Goal: Information Seeking & Learning: Learn about a topic

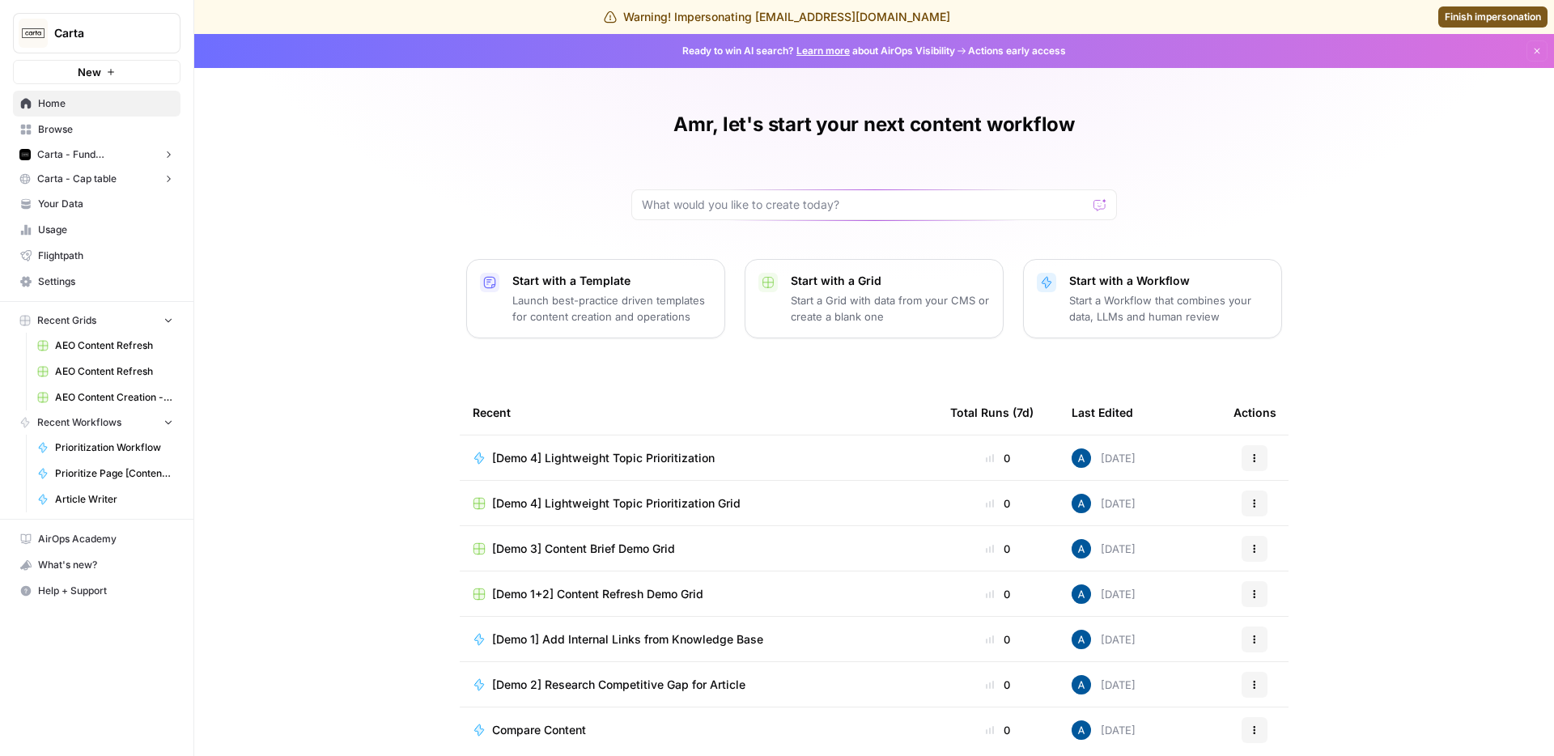
click at [112, 156] on span "Carta - Fund Administration" at bounding box center [96, 154] width 119 height 15
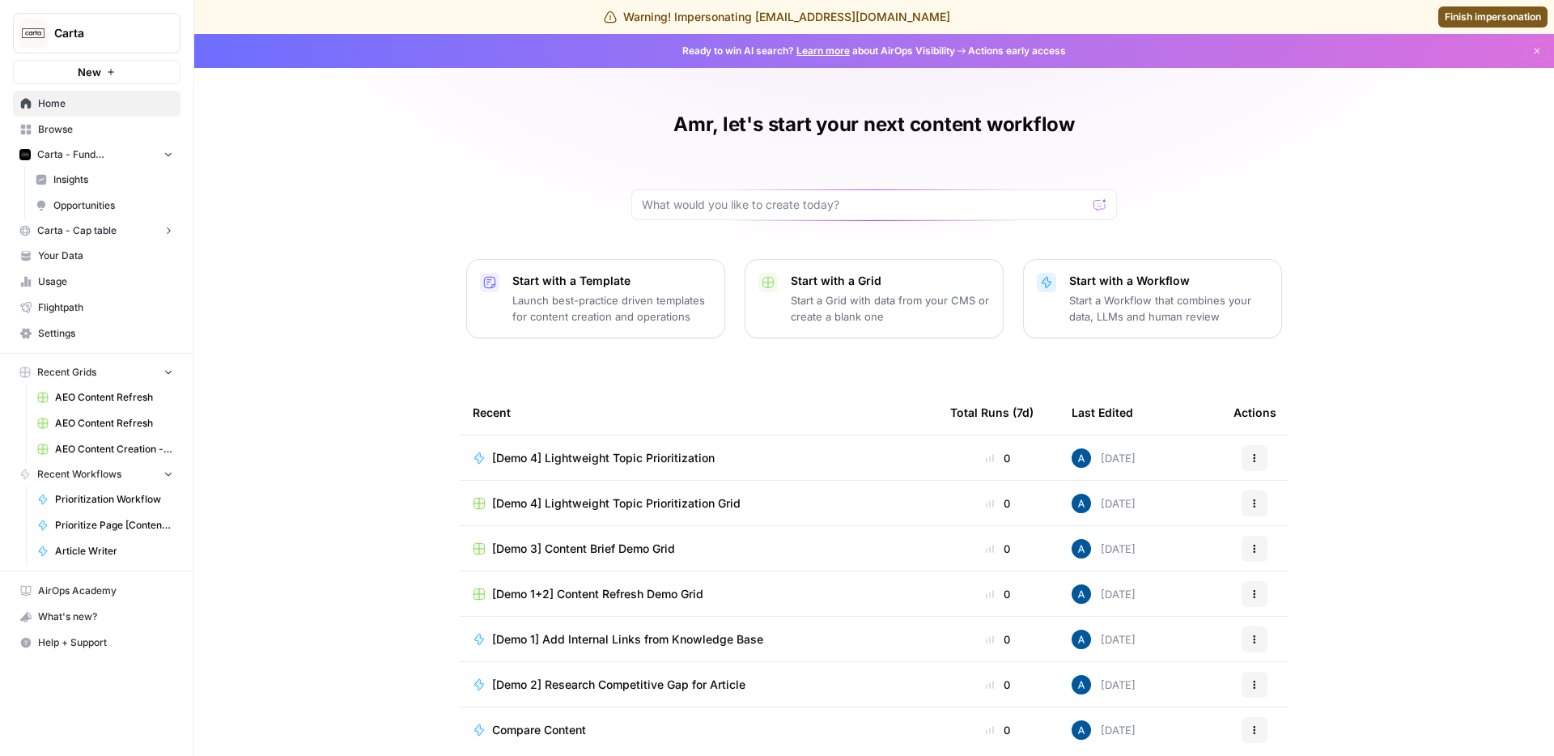
click at [111, 175] on span "Insights" at bounding box center [113, 179] width 120 height 15
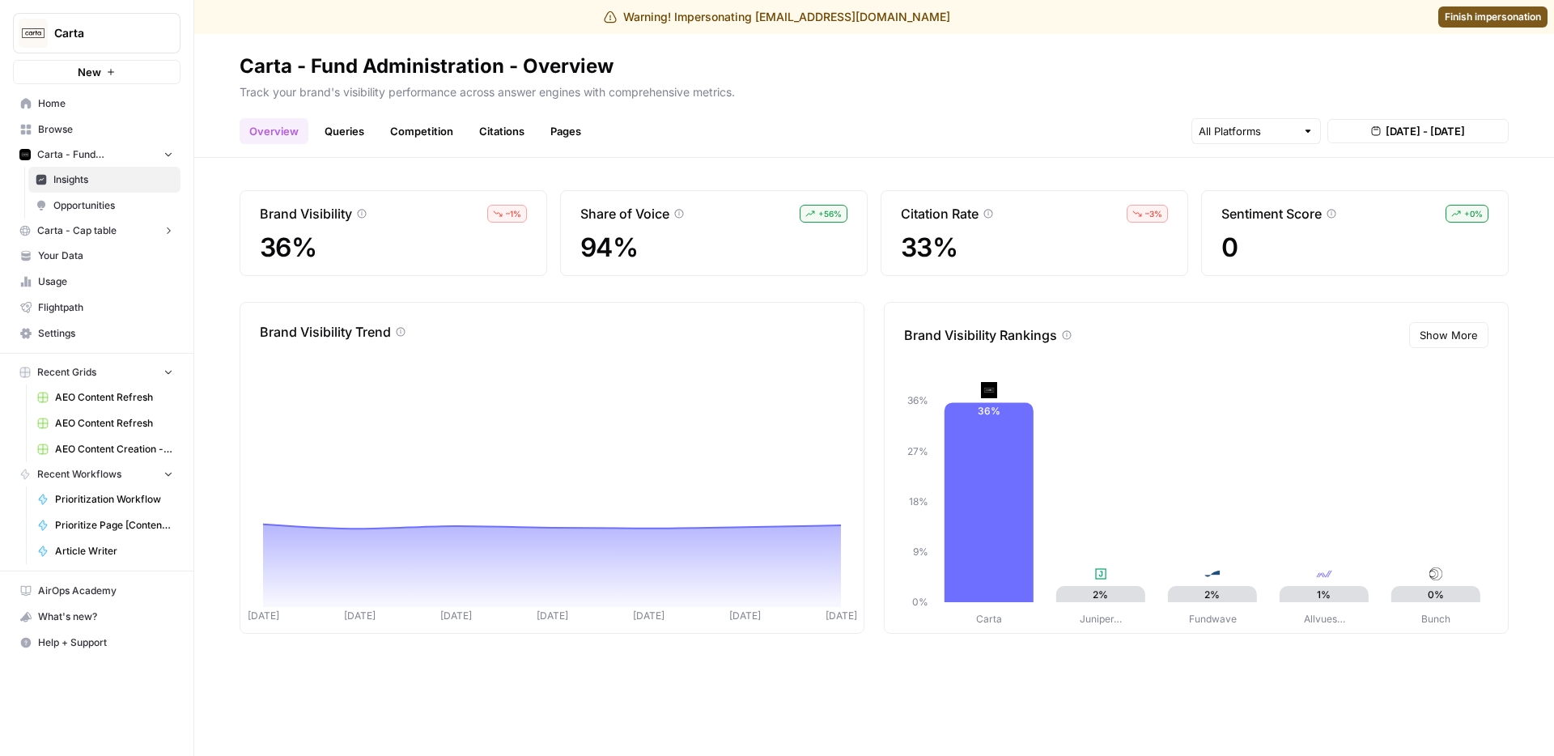
click at [111, 223] on span "Carta - Cap table" at bounding box center [76, 230] width 79 height 15
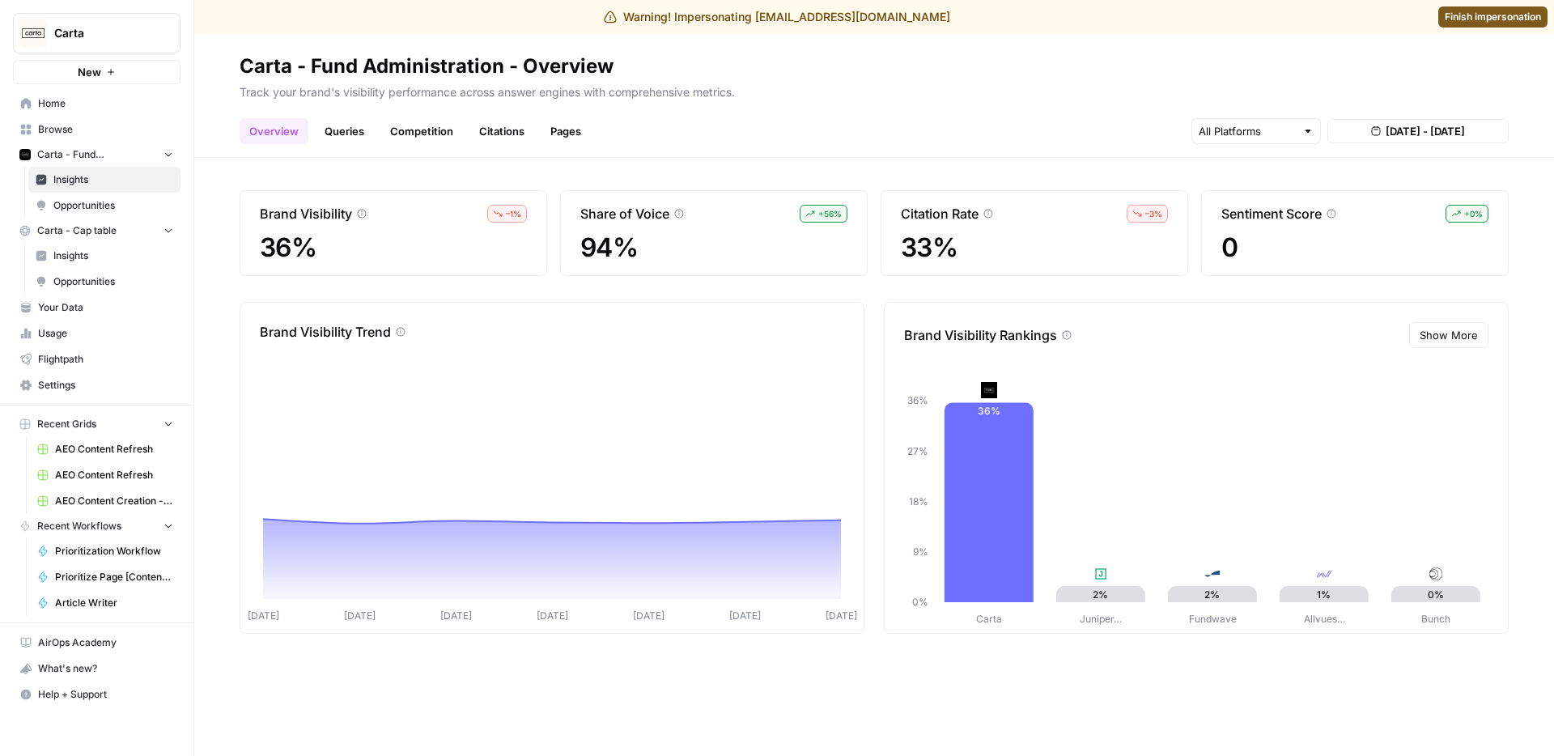
click at [124, 261] on span "Insights" at bounding box center [113, 256] width 120 height 15
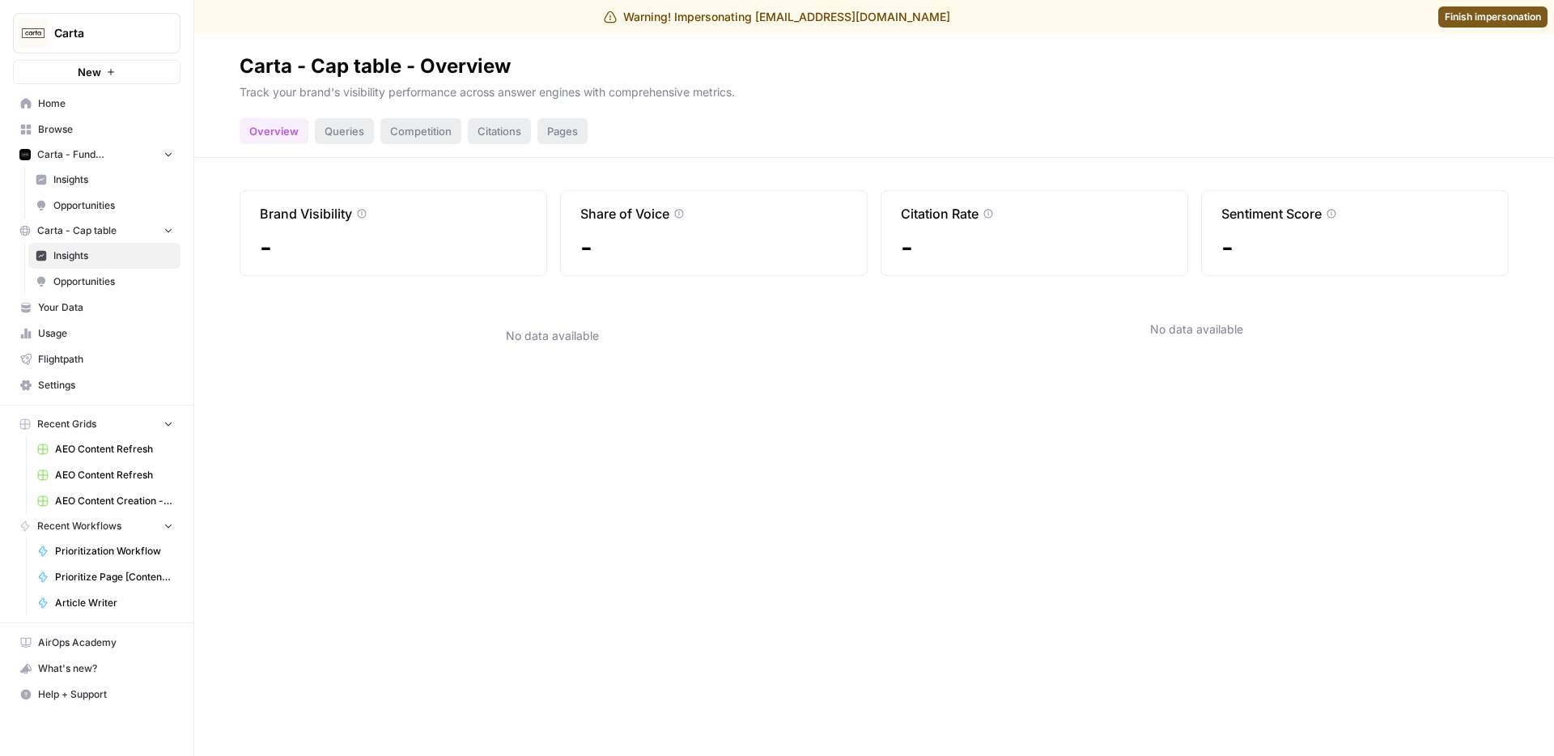
click at [113, 186] on span "Insights" at bounding box center [113, 179] width 120 height 15
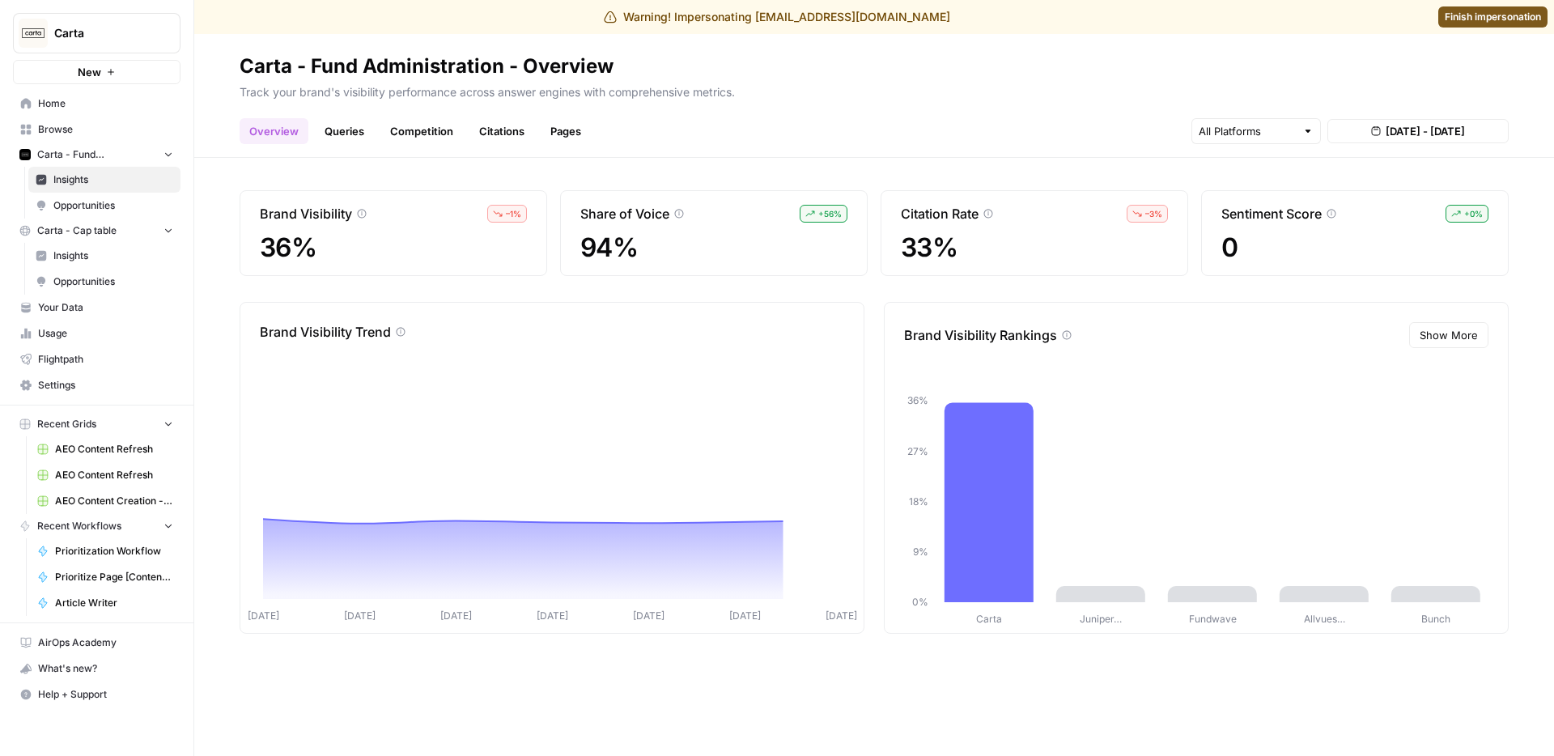
click at [331, 124] on link "Queries" at bounding box center [344, 131] width 59 height 26
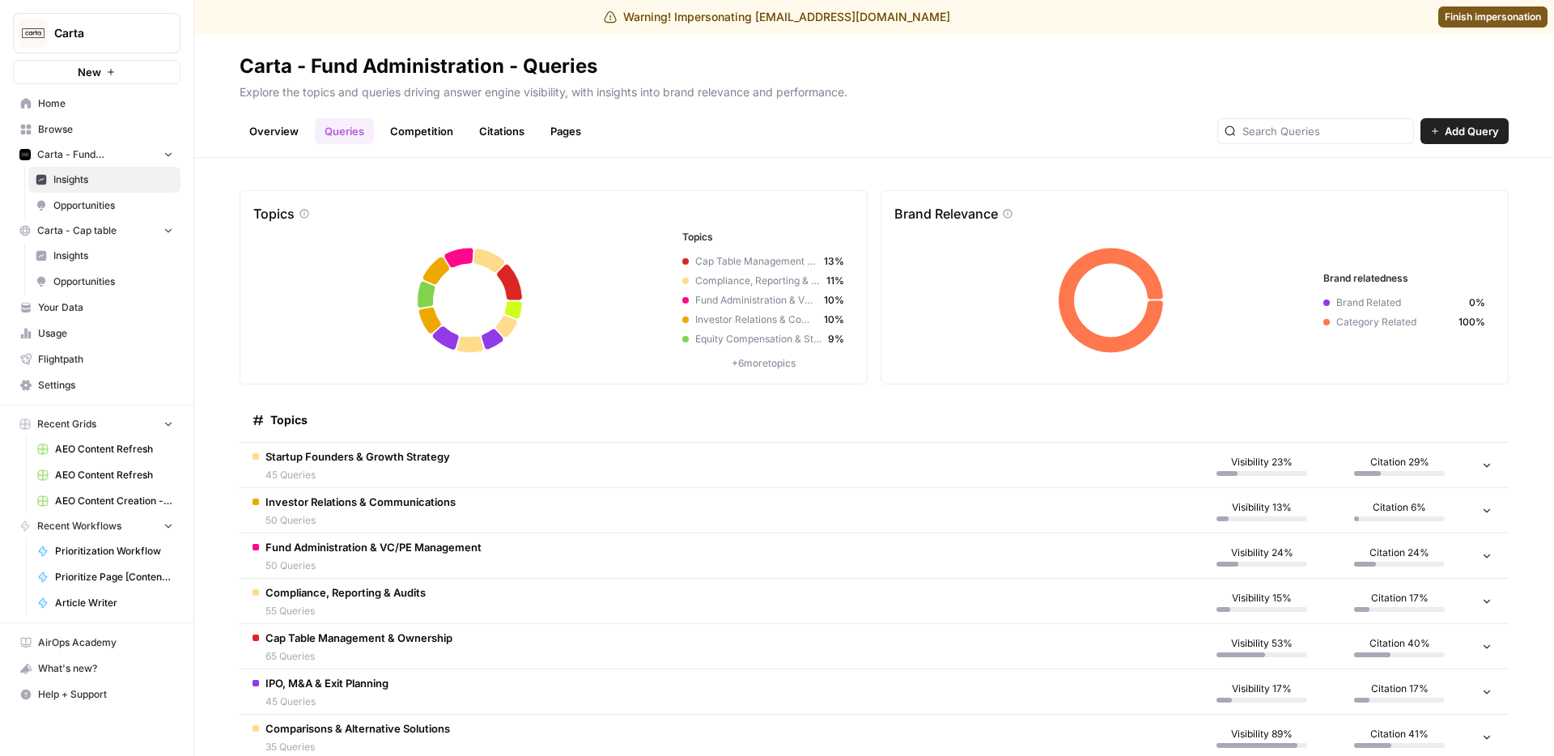
click at [519, 466] on td "Startup Founders & Growth Strategy 45 Queries" at bounding box center [717, 465] width 954 height 45
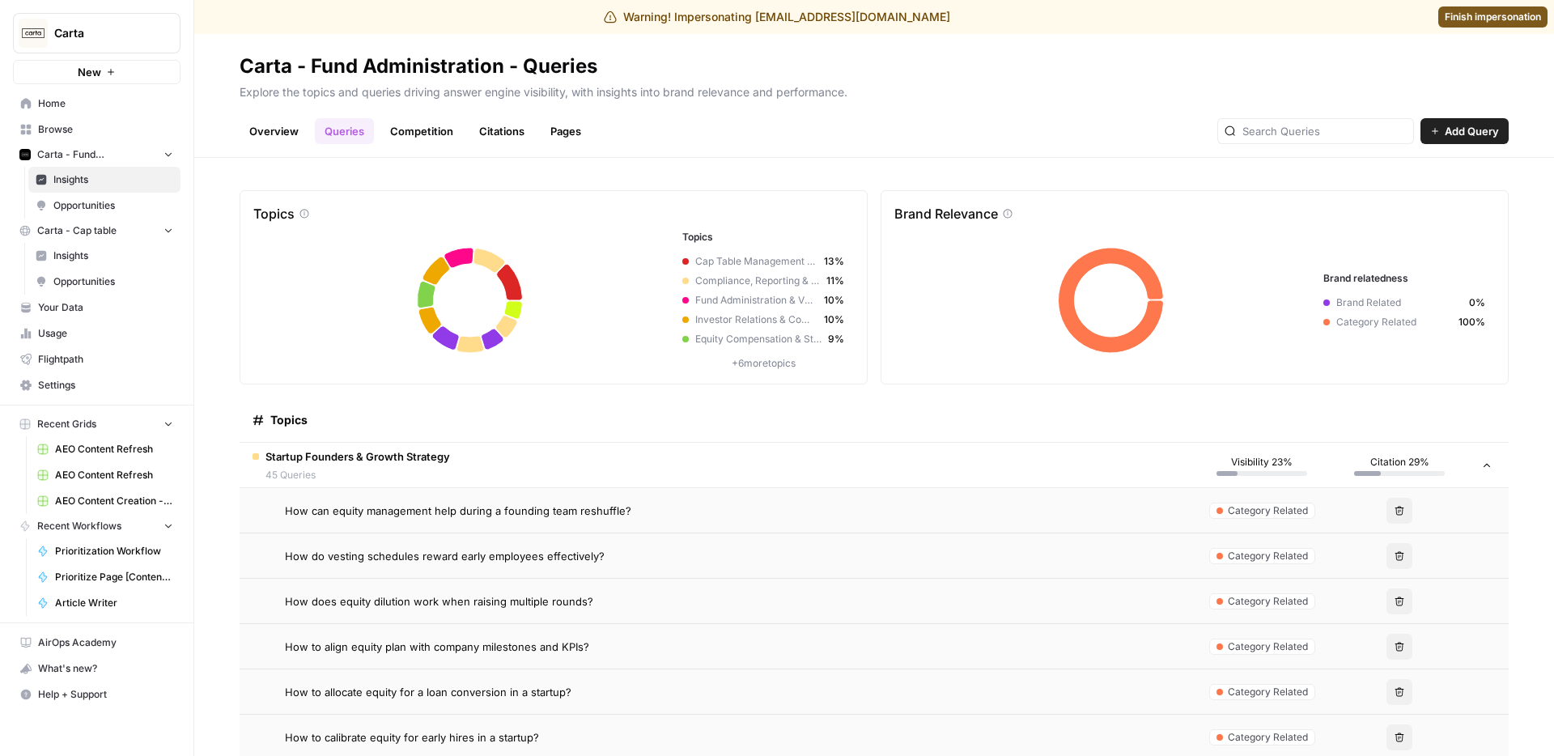
click at [474, 467] on td "Startup Founders & Growth Strategy 45 Queries" at bounding box center [717, 465] width 954 height 45
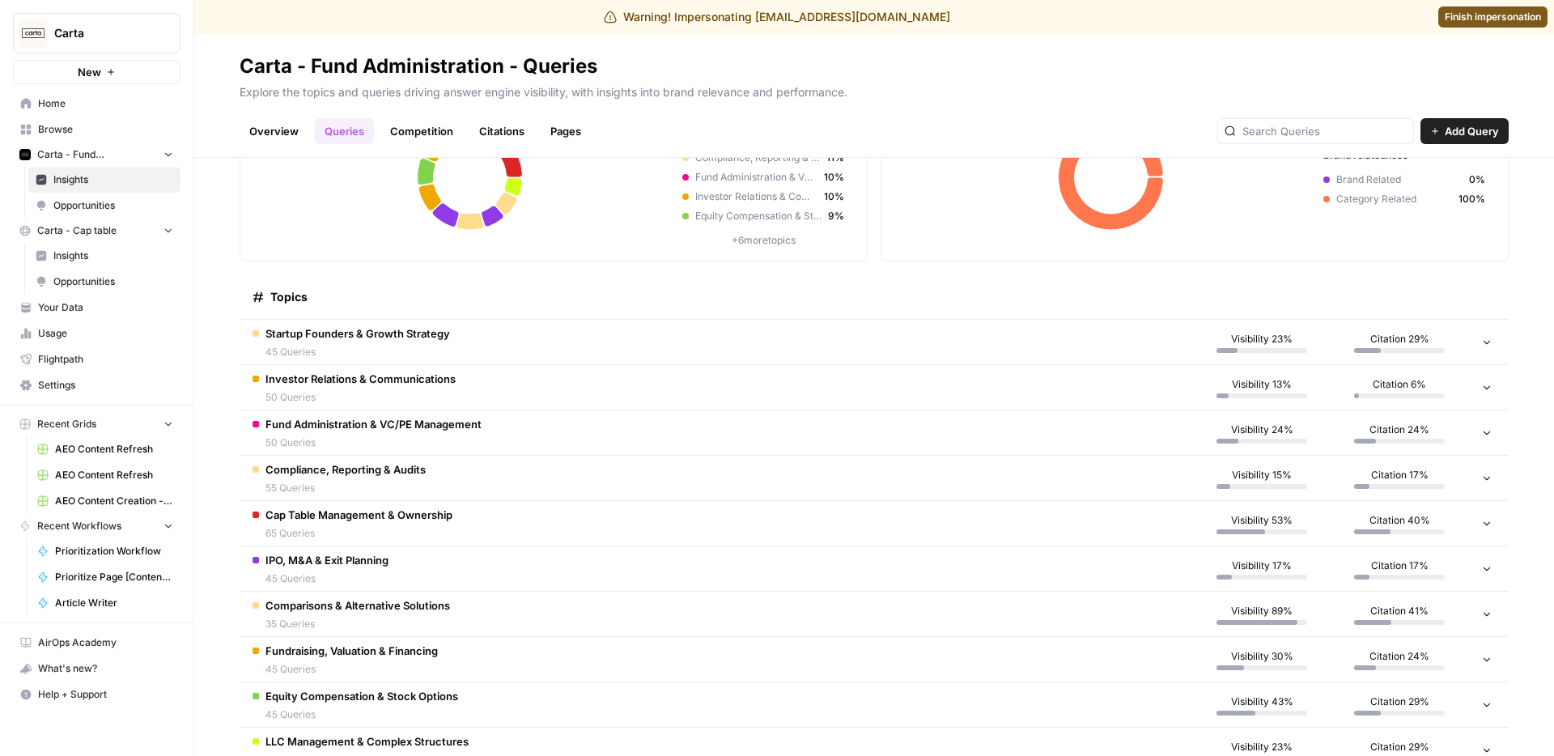
scroll to position [198, 0]
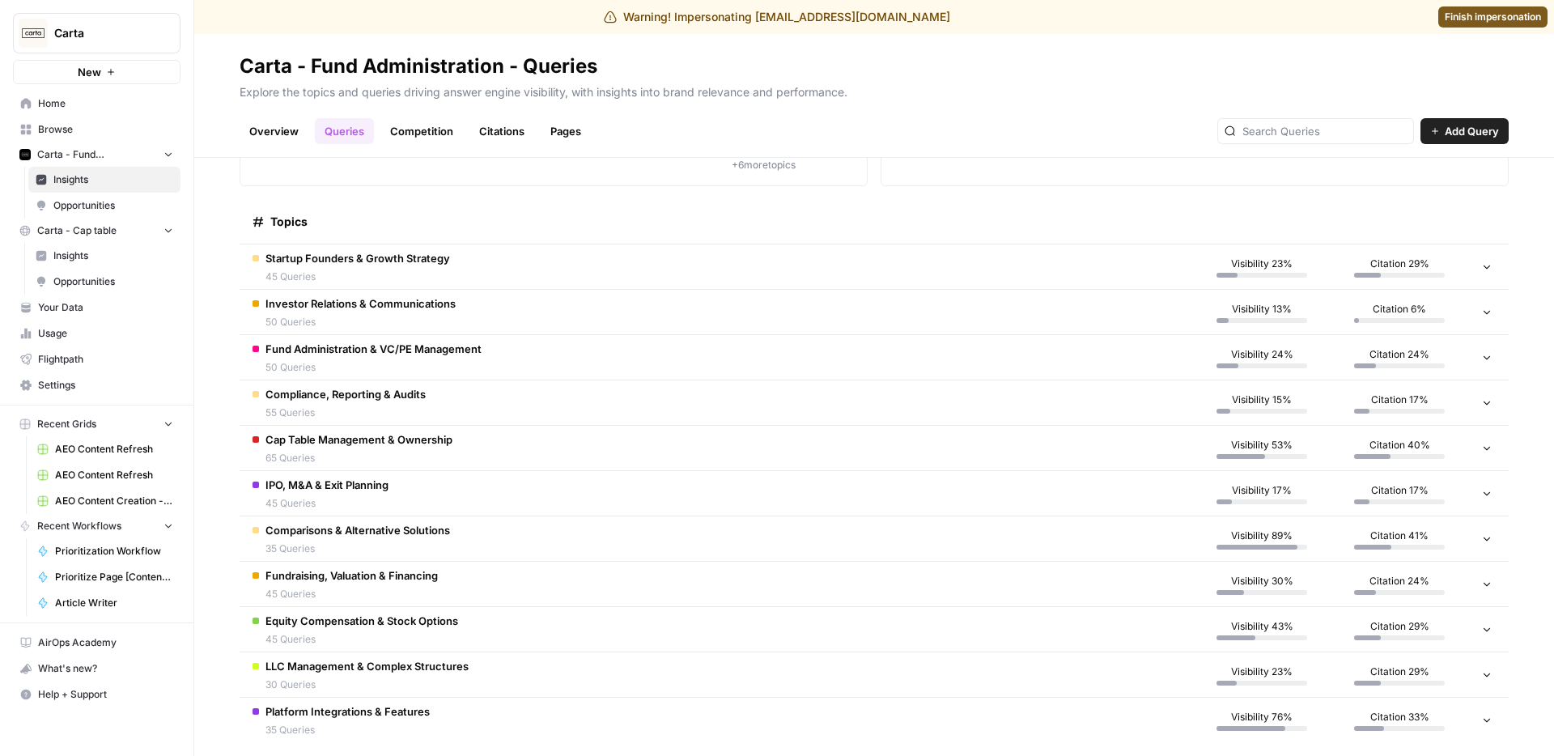
click at [465, 416] on td "Compliance, Reporting & Audits 55 Queries" at bounding box center [717, 402] width 954 height 45
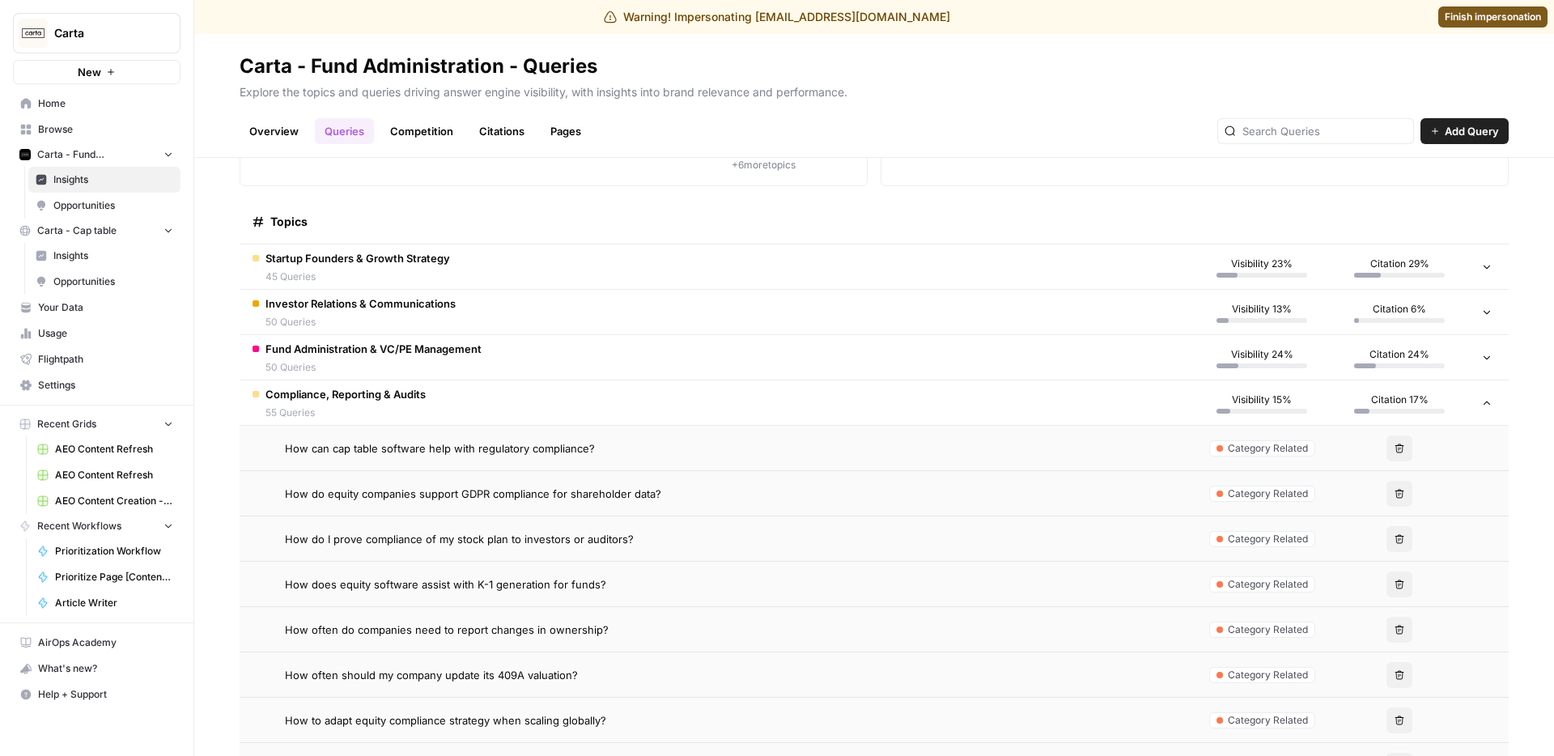
click at [465, 416] on td "Compliance, Reporting & Audits 55 Queries" at bounding box center [717, 402] width 954 height 45
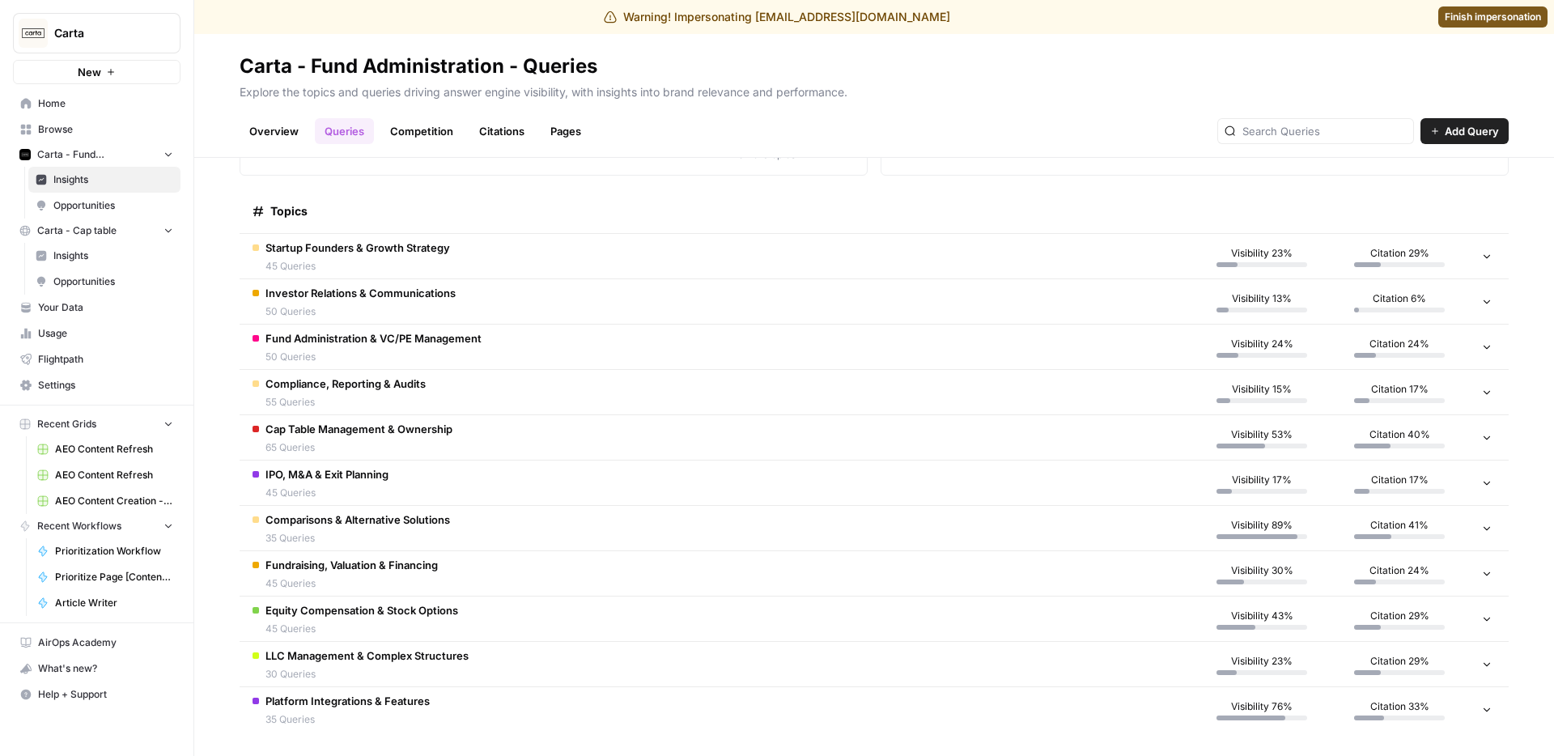
scroll to position [218, 0]
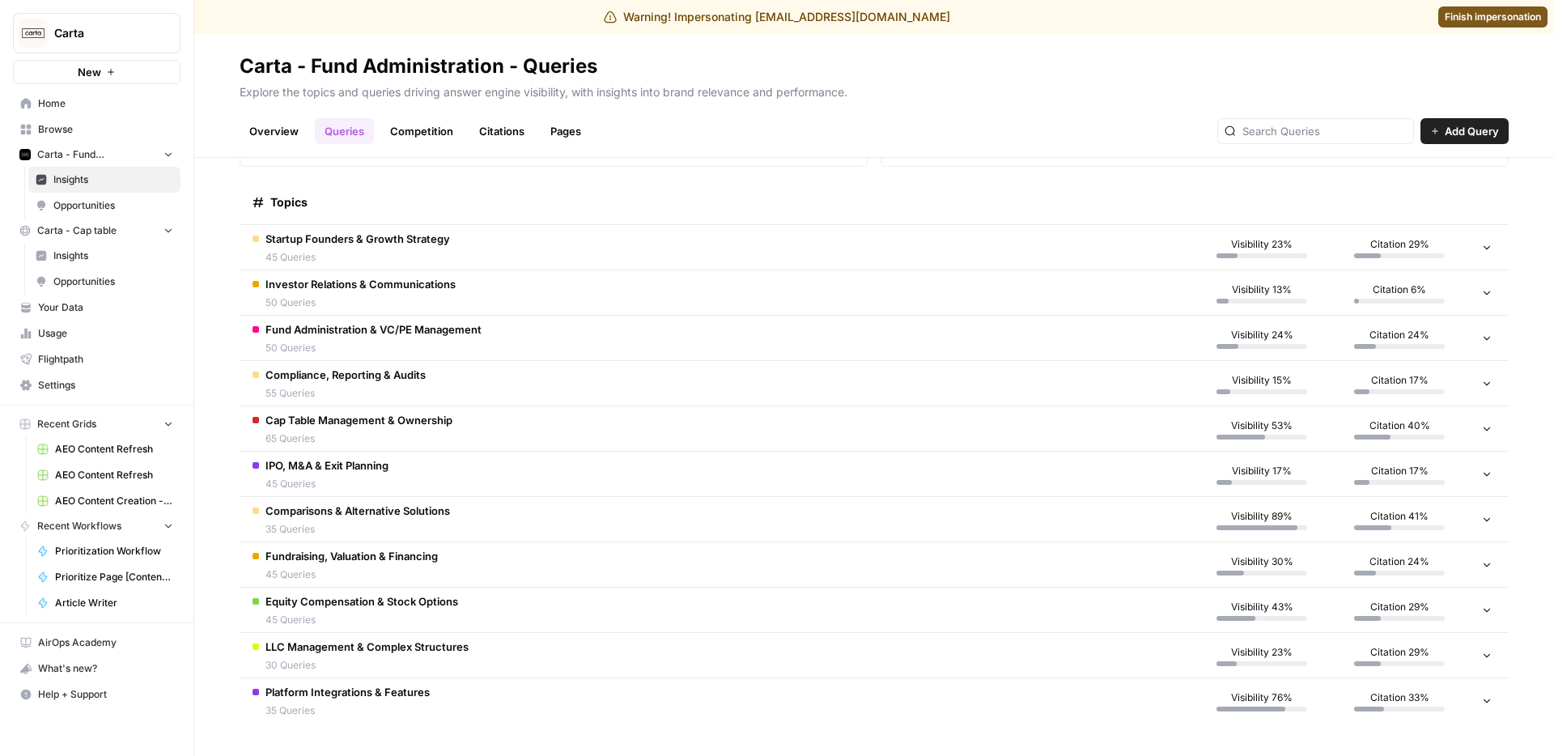
click at [487, 518] on td "Comparisons & Alternative Solutions 35 Queries" at bounding box center [717, 519] width 954 height 45
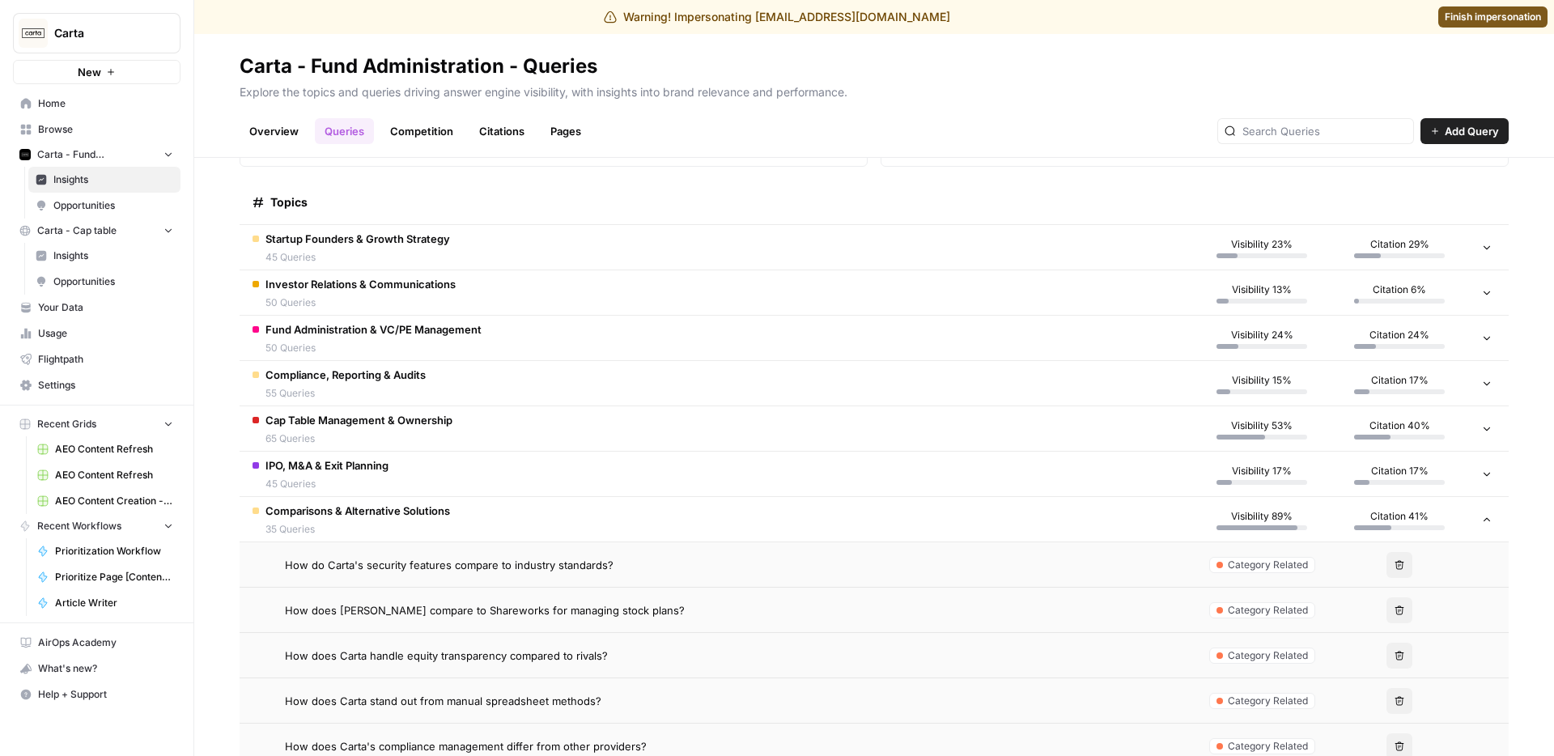
click at [492, 508] on td "Comparisons & Alternative Solutions 35 Queries" at bounding box center [717, 519] width 954 height 45
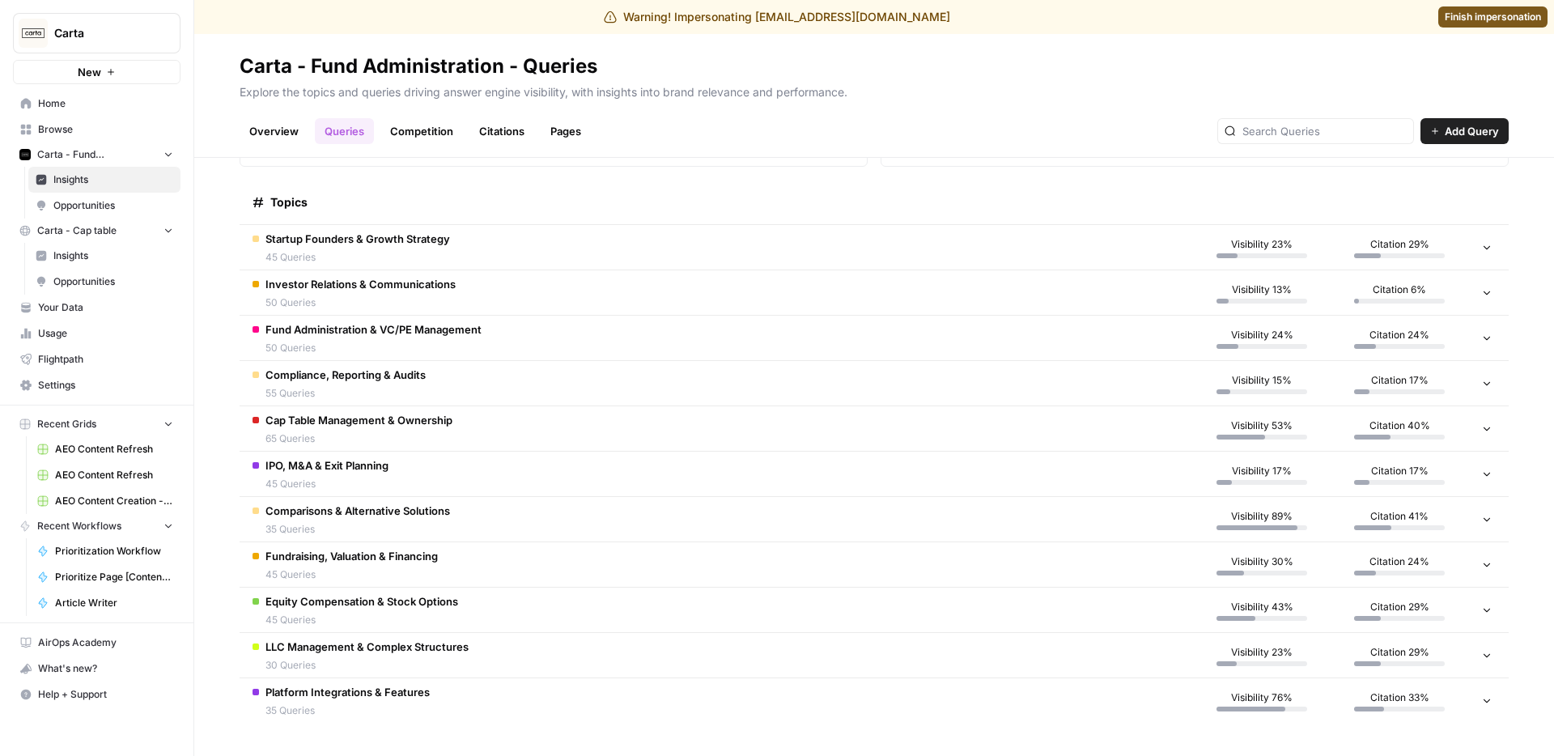
click at [836, 569] on td "Fundraising, Valuation & Financing 45 Queries" at bounding box center [717, 564] width 954 height 45
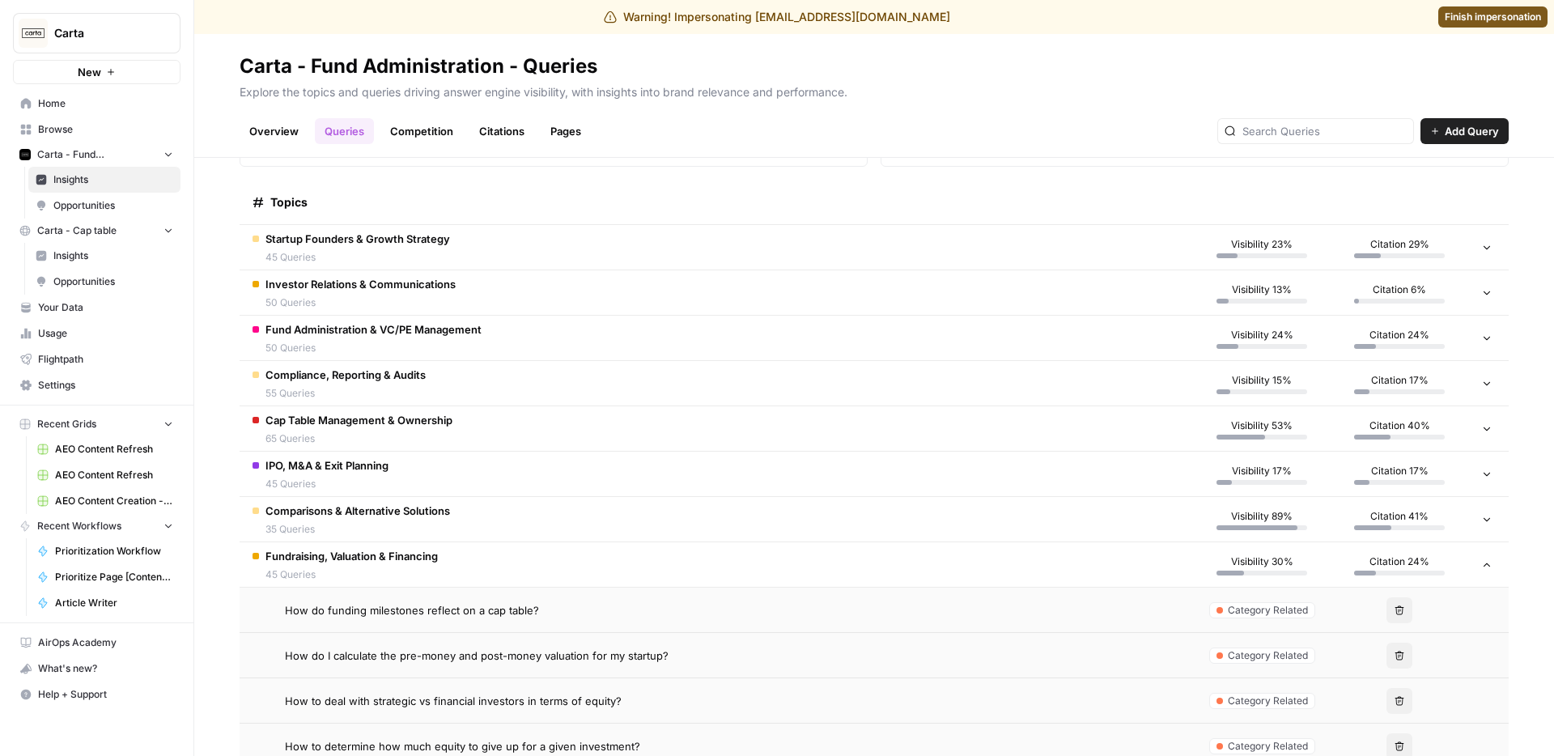
scroll to position [0, 0]
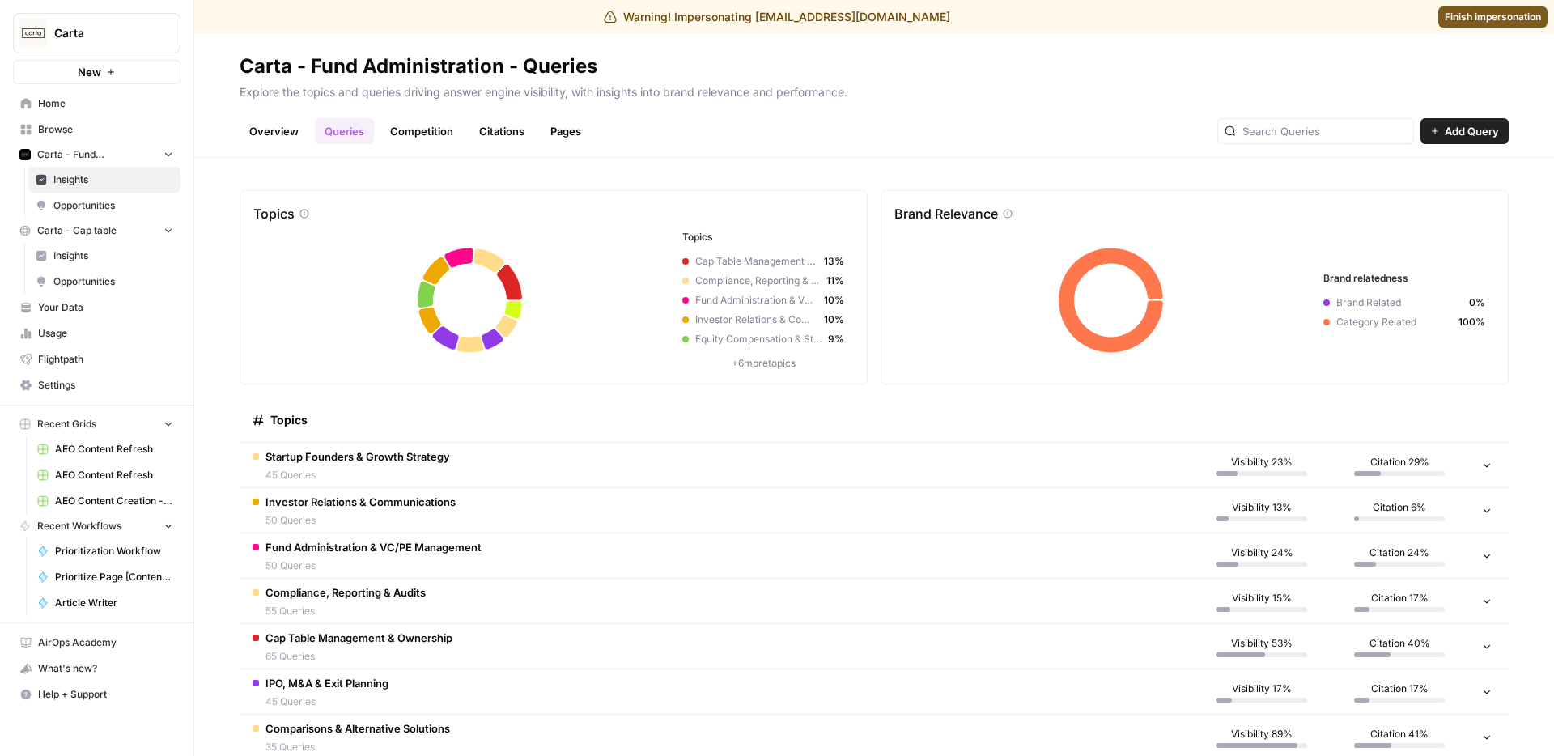
click at [304, 123] on link "Overview" at bounding box center [274, 131] width 69 height 26
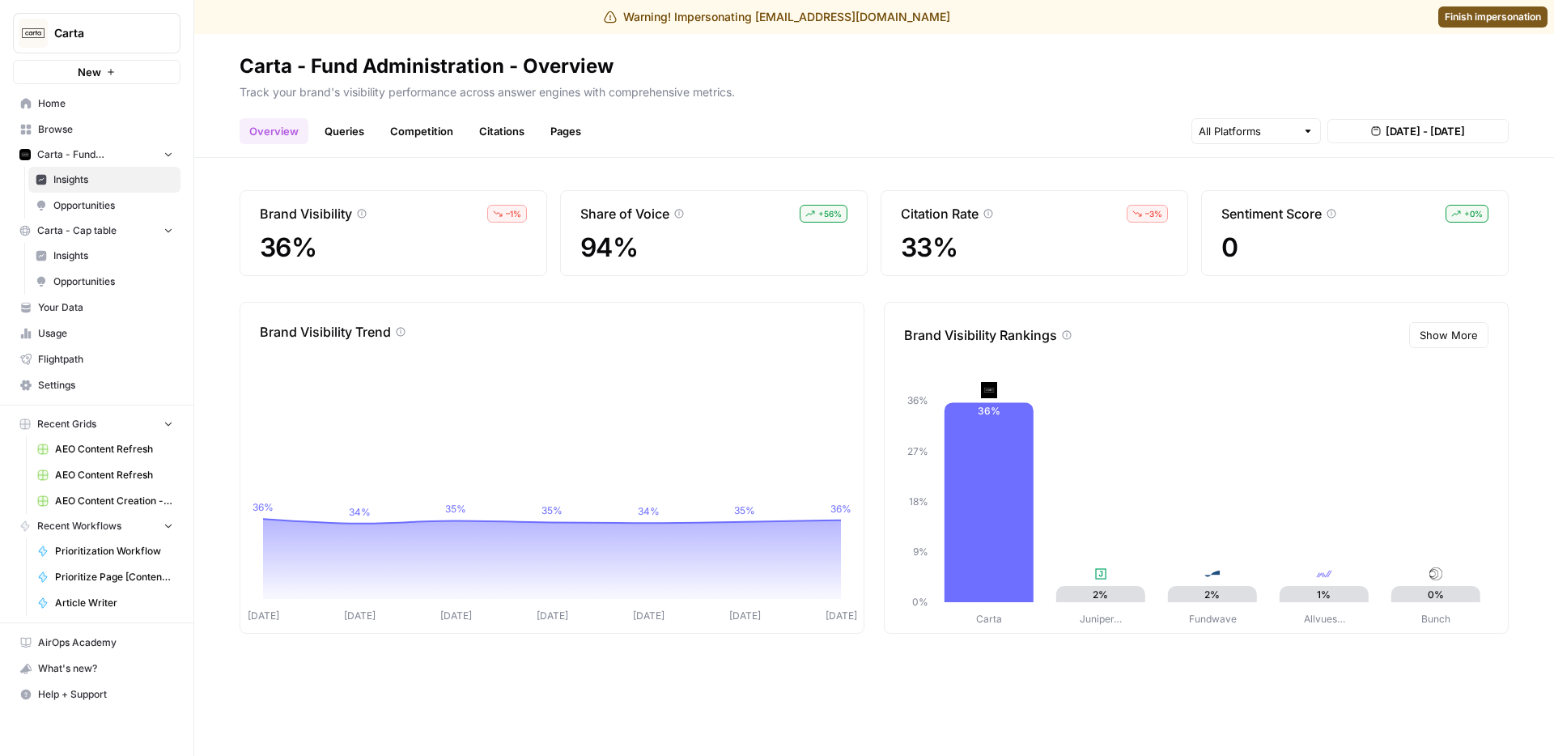
click at [347, 139] on link "Queries" at bounding box center [344, 131] width 59 height 26
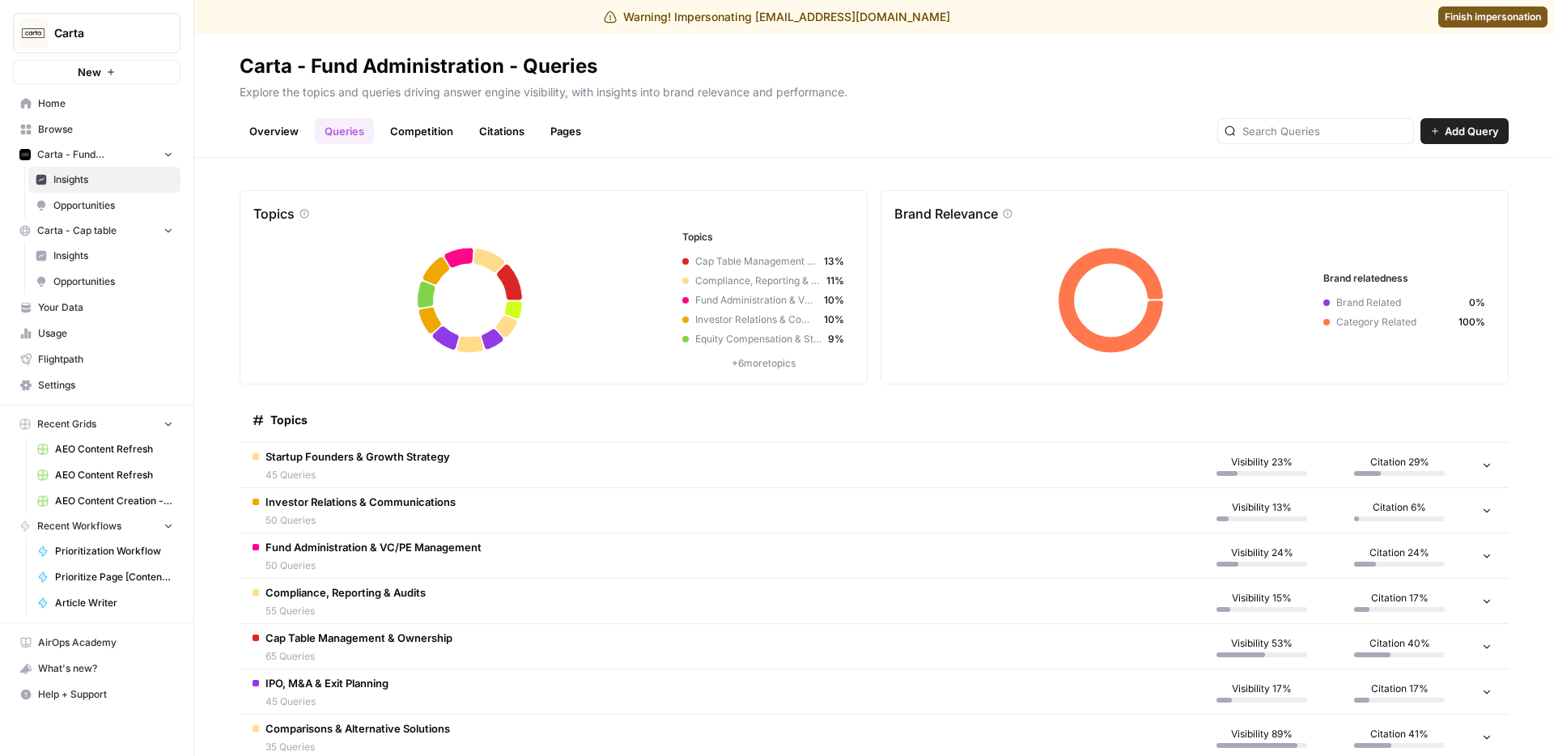
click at [404, 458] on span "Startup Founders & Growth Strategy" at bounding box center [358, 456] width 185 height 16
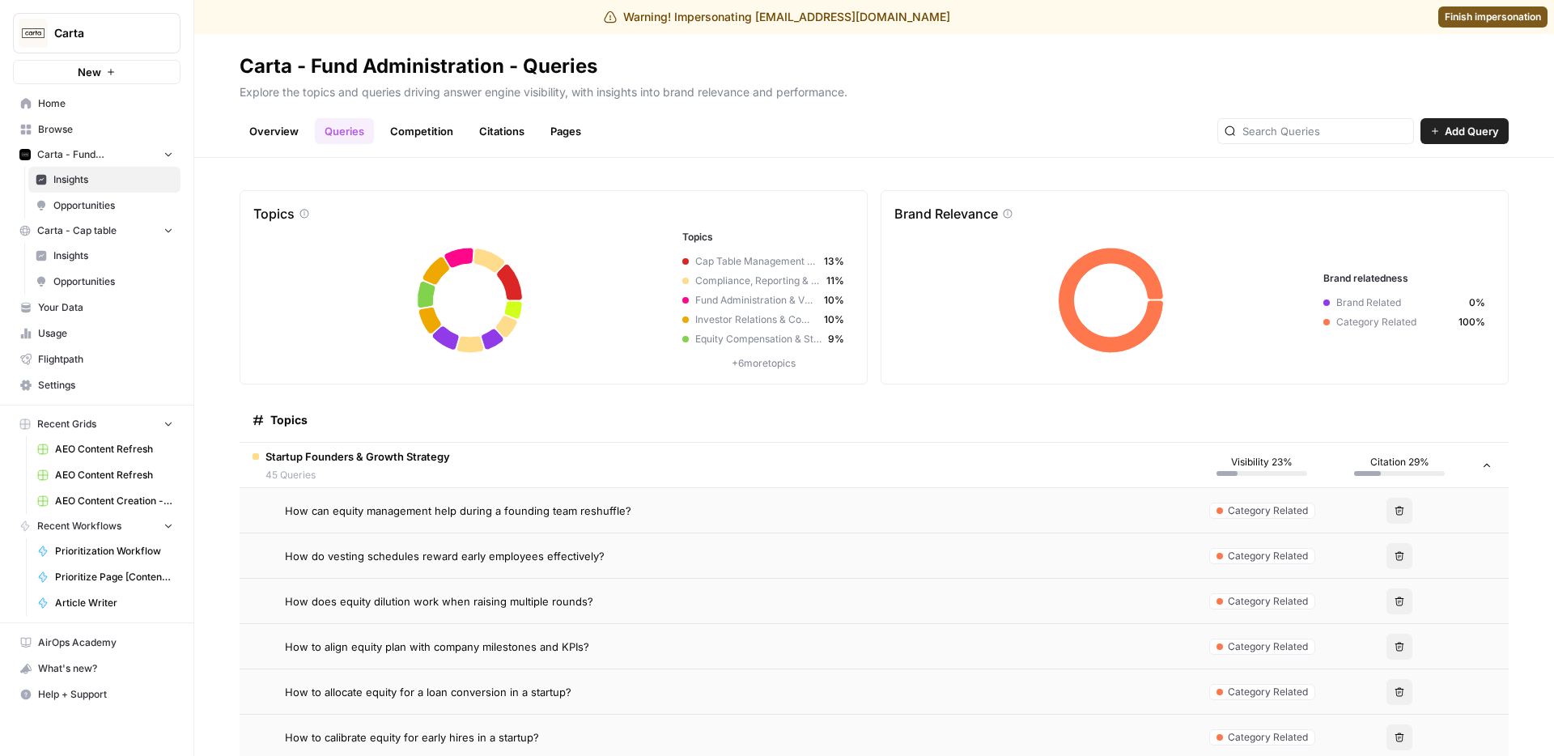
scroll to position [20, 0]
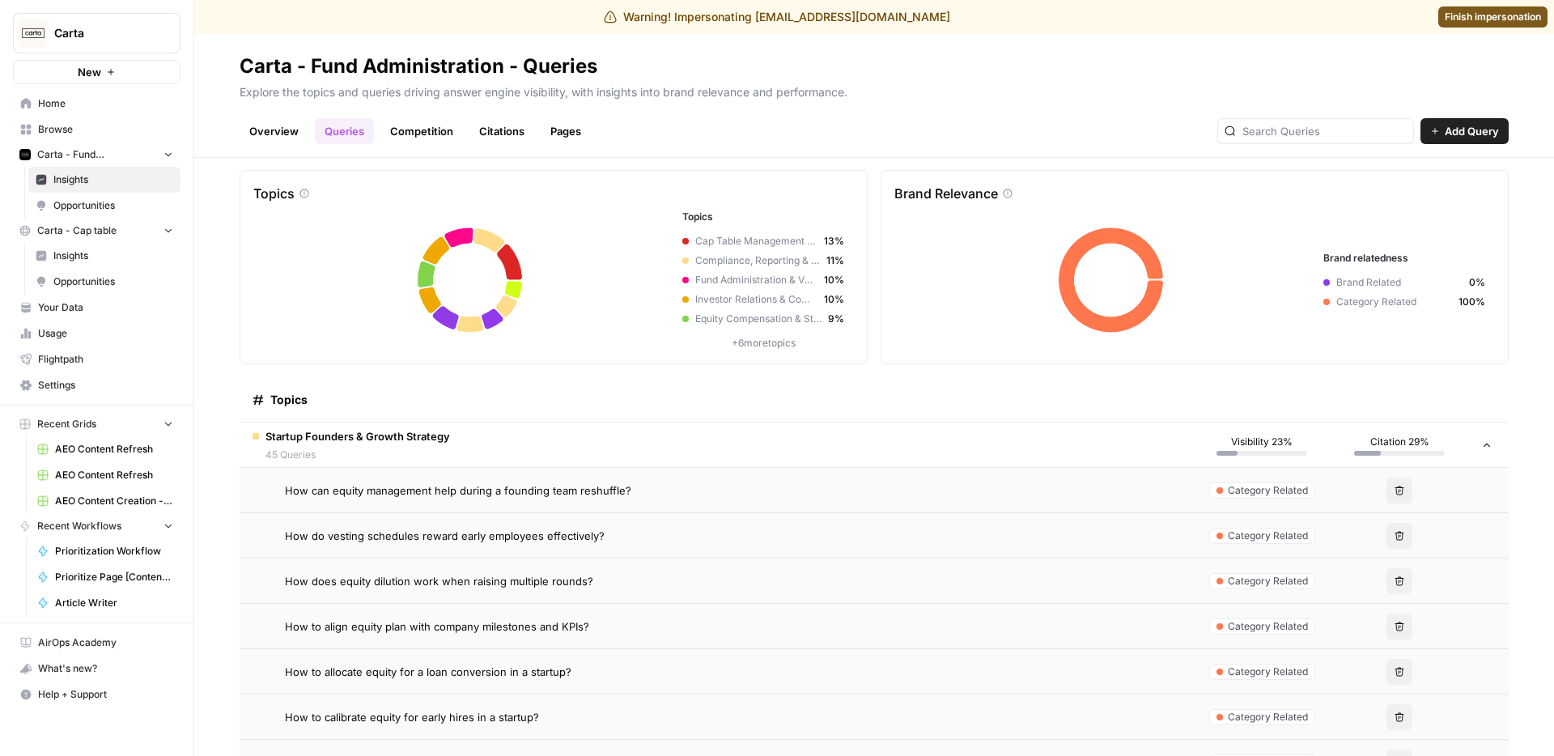
click at [410, 484] on span "How can equity management help during a founding team reshuffle?" at bounding box center [458, 490] width 346 height 16
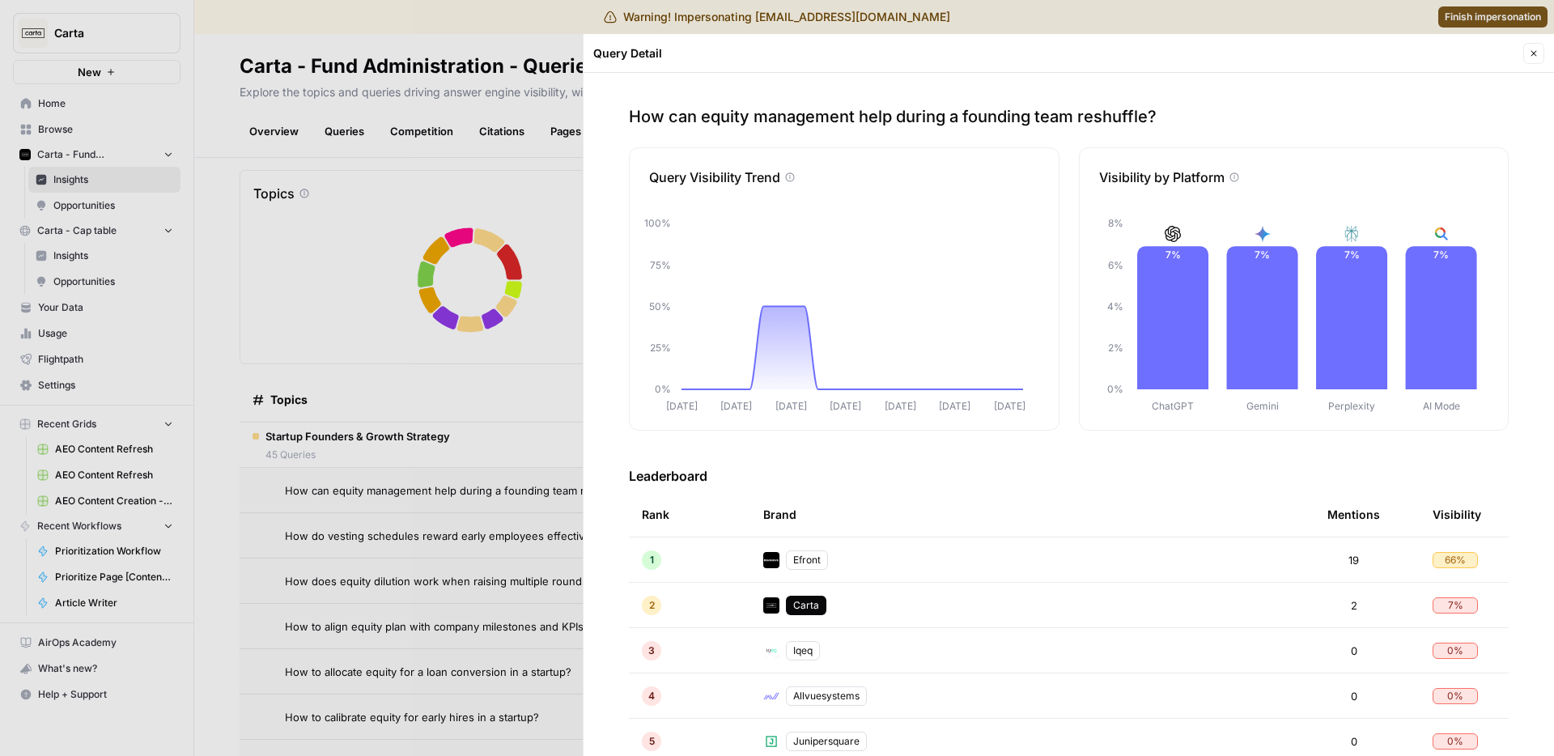
click at [373, 436] on div at bounding box center [777, 378] width 1554 height 756
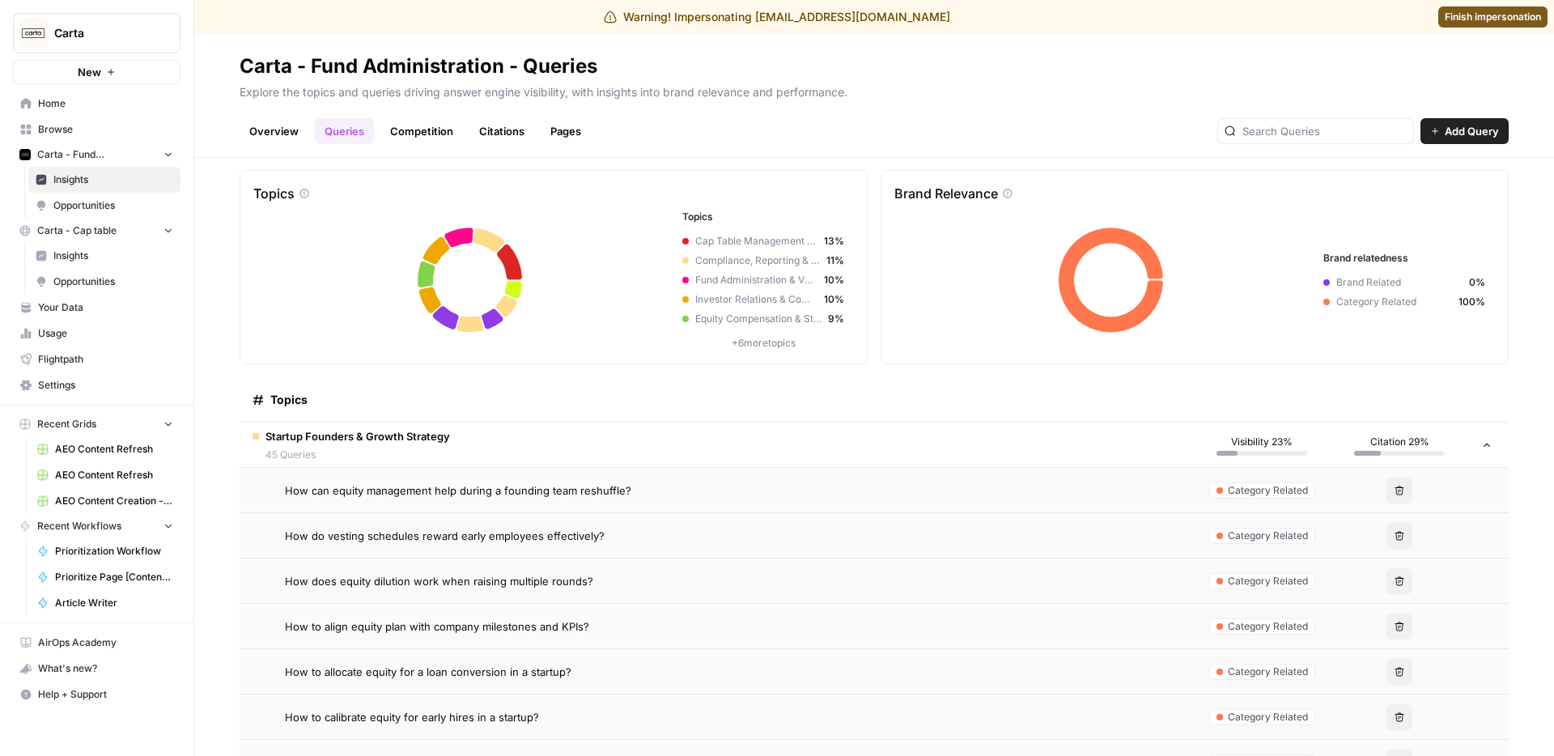
click at [376, 443] on span "Startup Founders & Growth Strategy" at bounding box center [358, 436] width 185 height 16
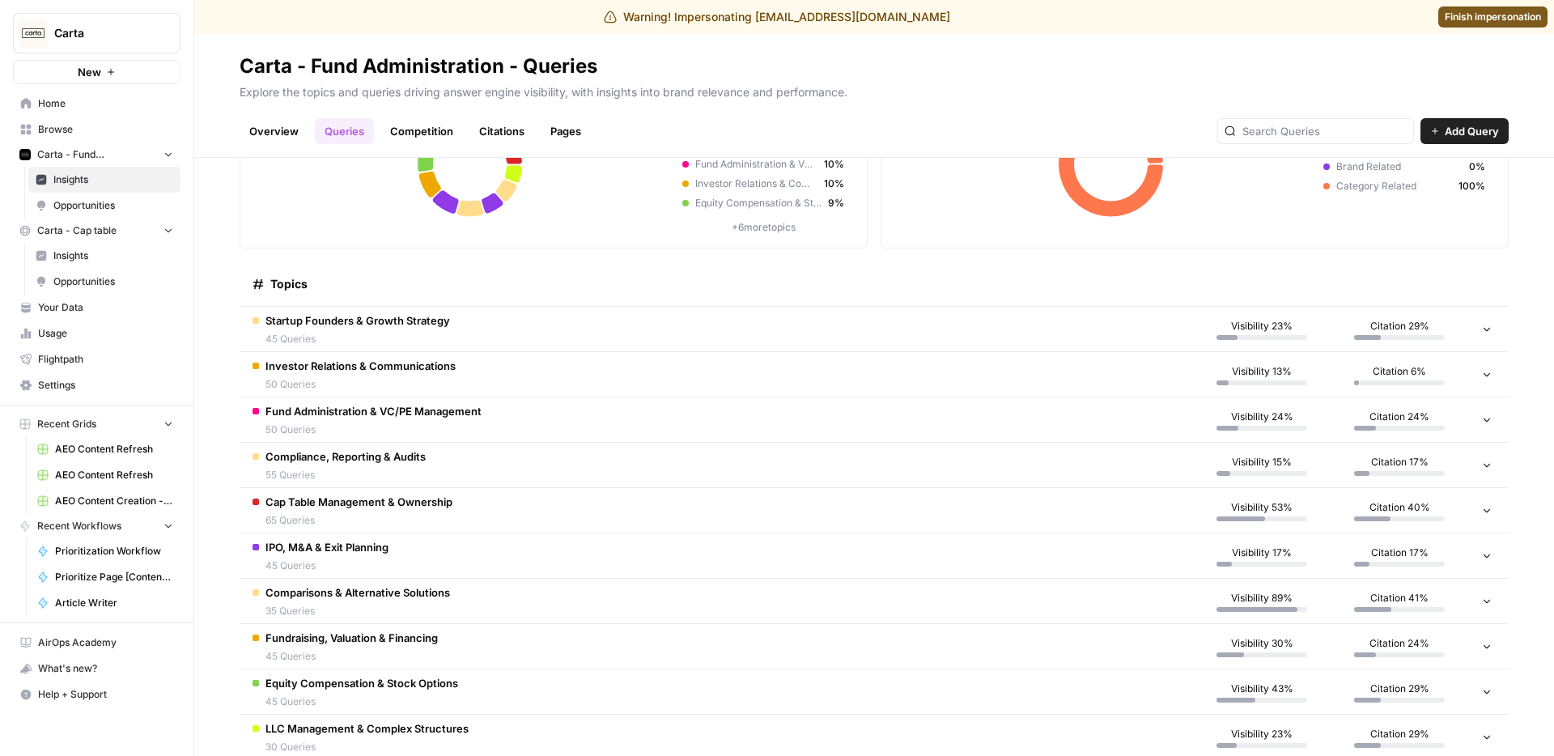
scroll to position [201, 0]
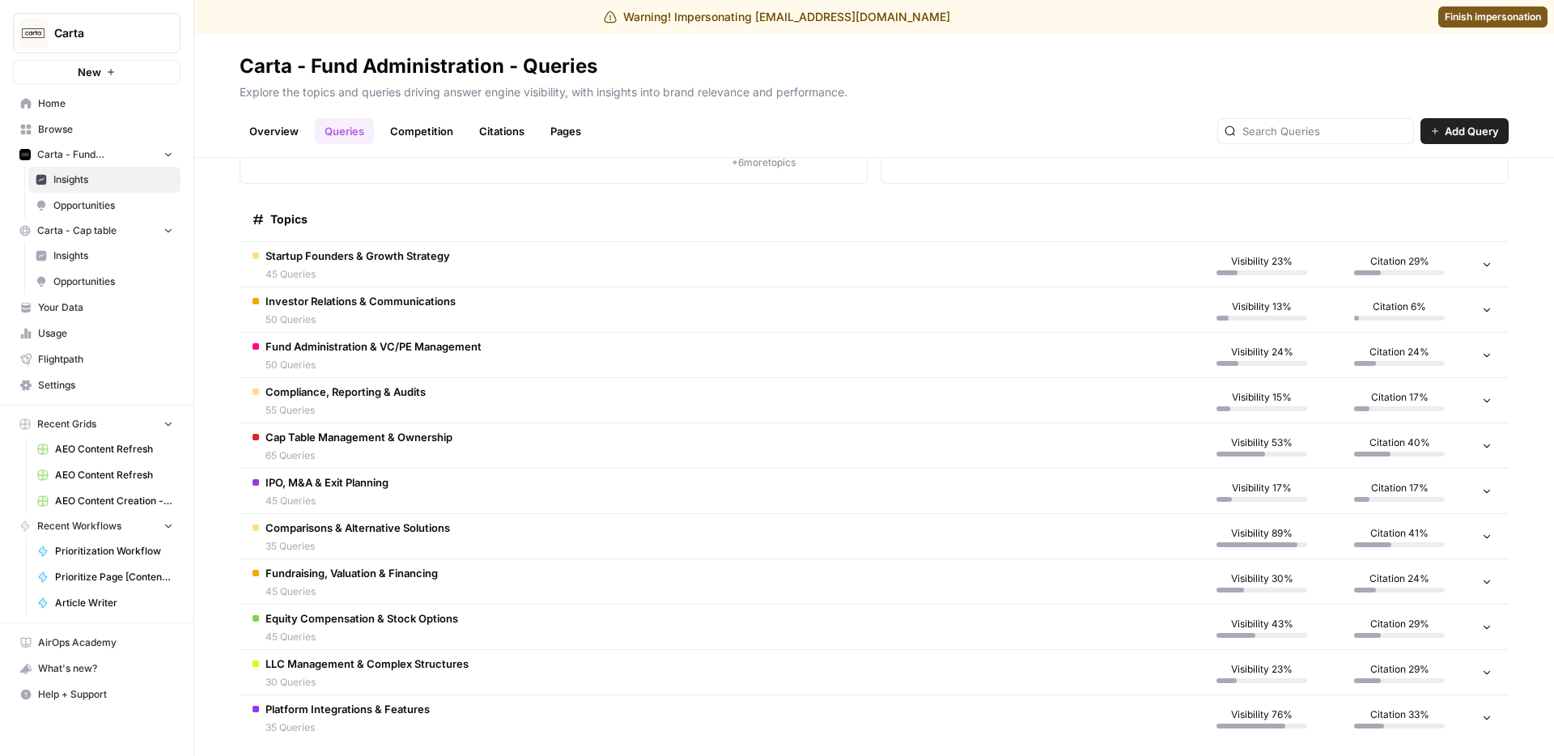
click at [391, 577] on span "Fundraising, Valuation & Financing" at bounding box center [352, 573] width 172 height 16
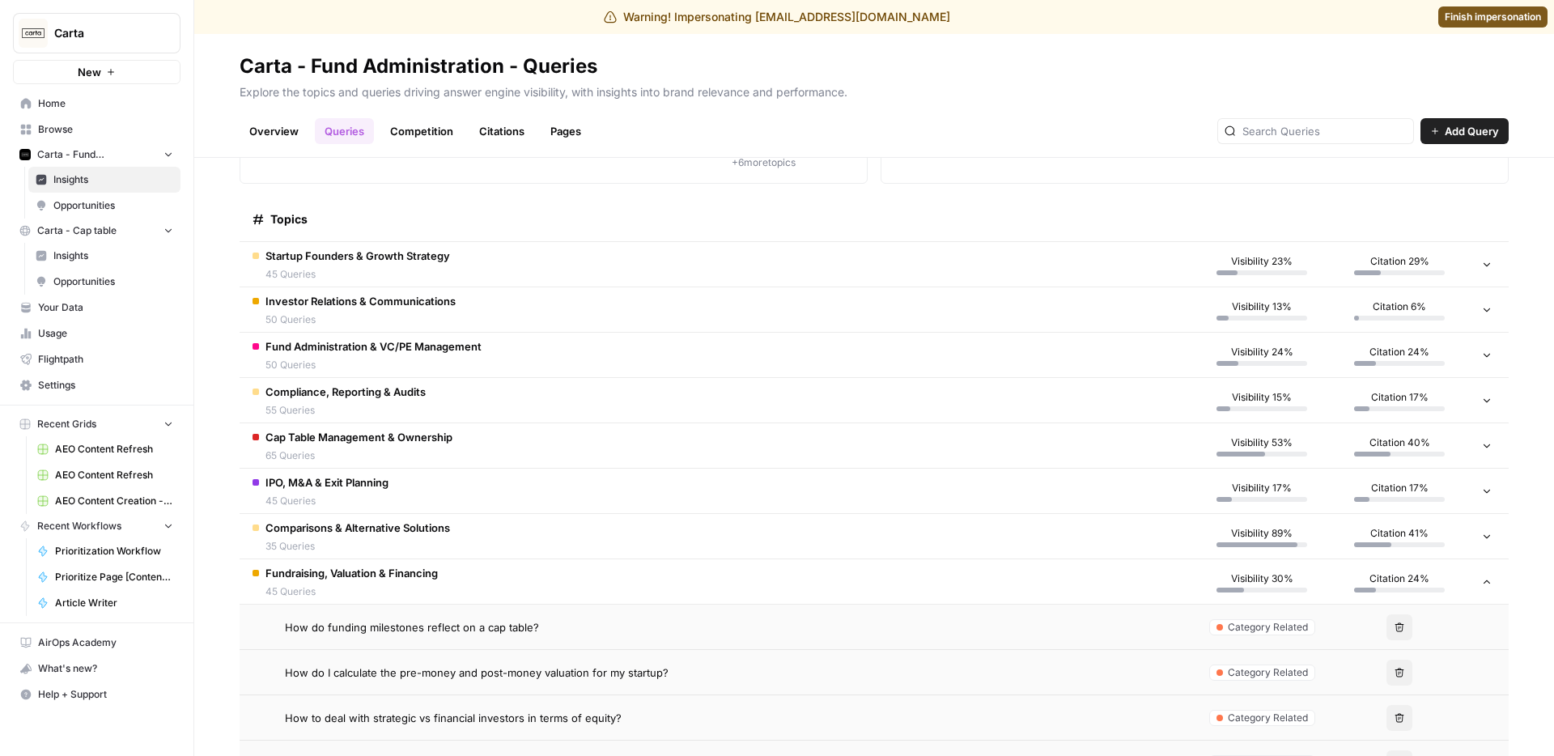
click at [408, 538] on div "Comparisons & Alternative Solutions 35 Queries" at bounding box center [358, 537] width 185 height 34
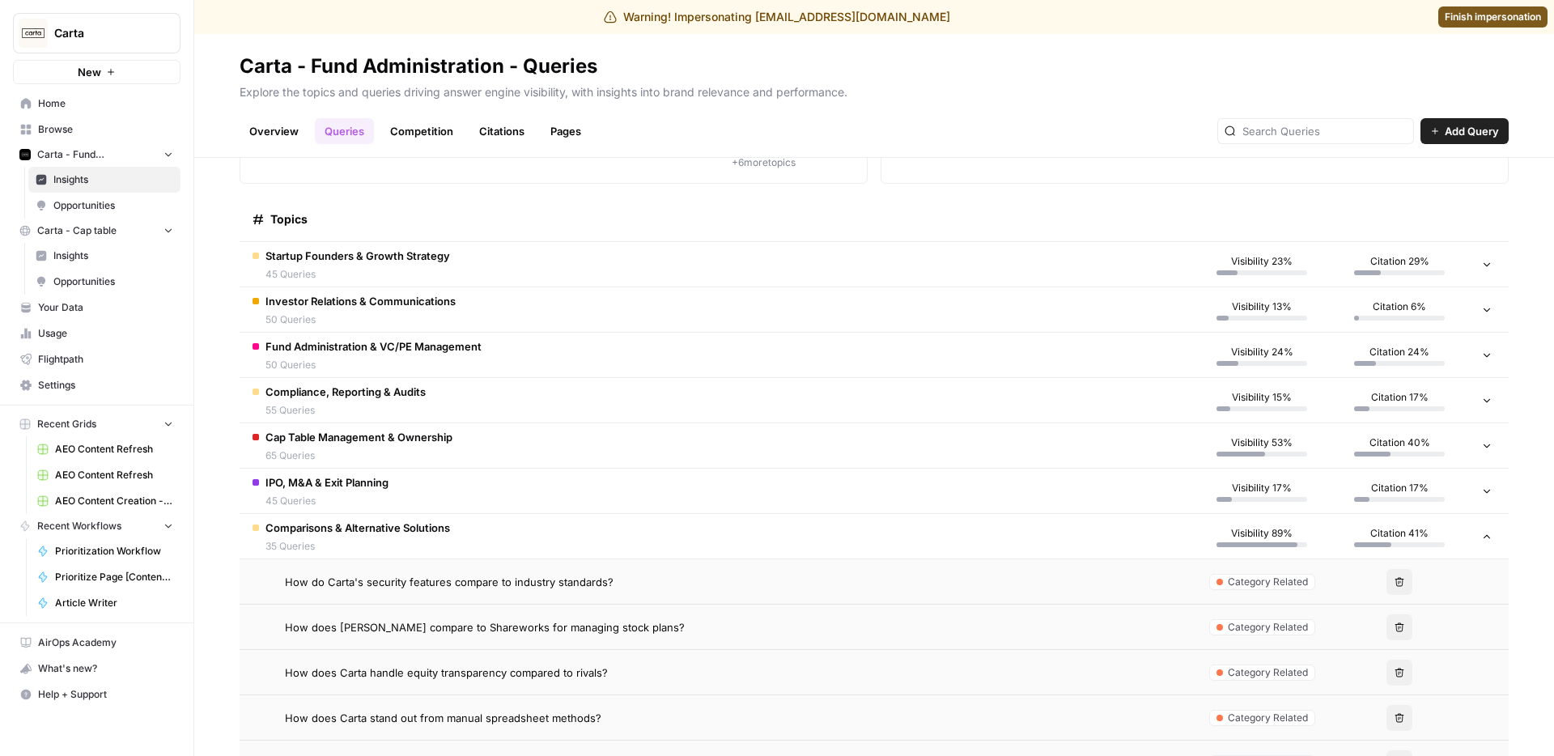
scroll to position [263, 0]
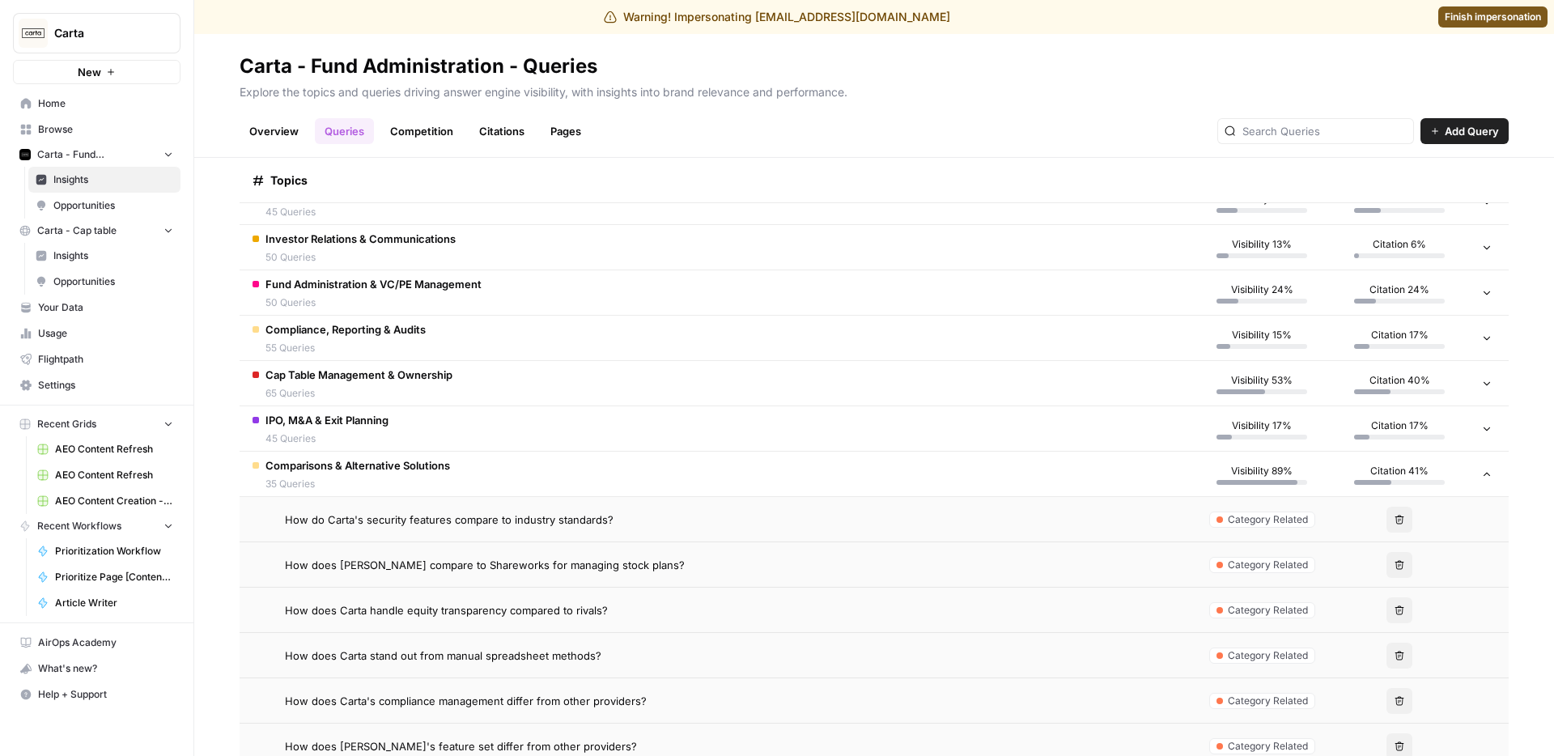
click at [572, 563] on span "How does [PERSON_NAME] compare to Shareworks for managing stock plans?" at bounding box center [485, 565] width 400 height 16
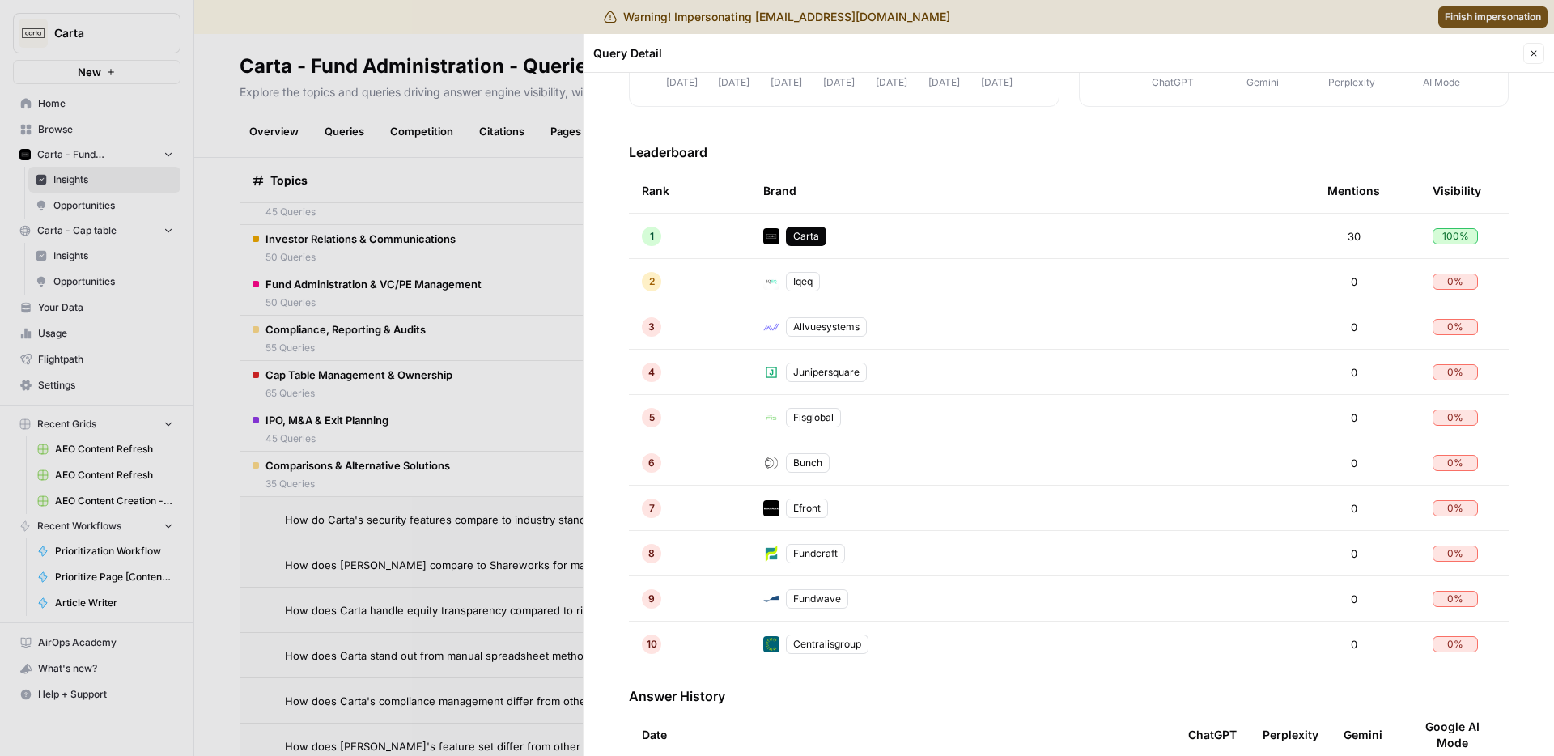
scroll to position [334, 0]
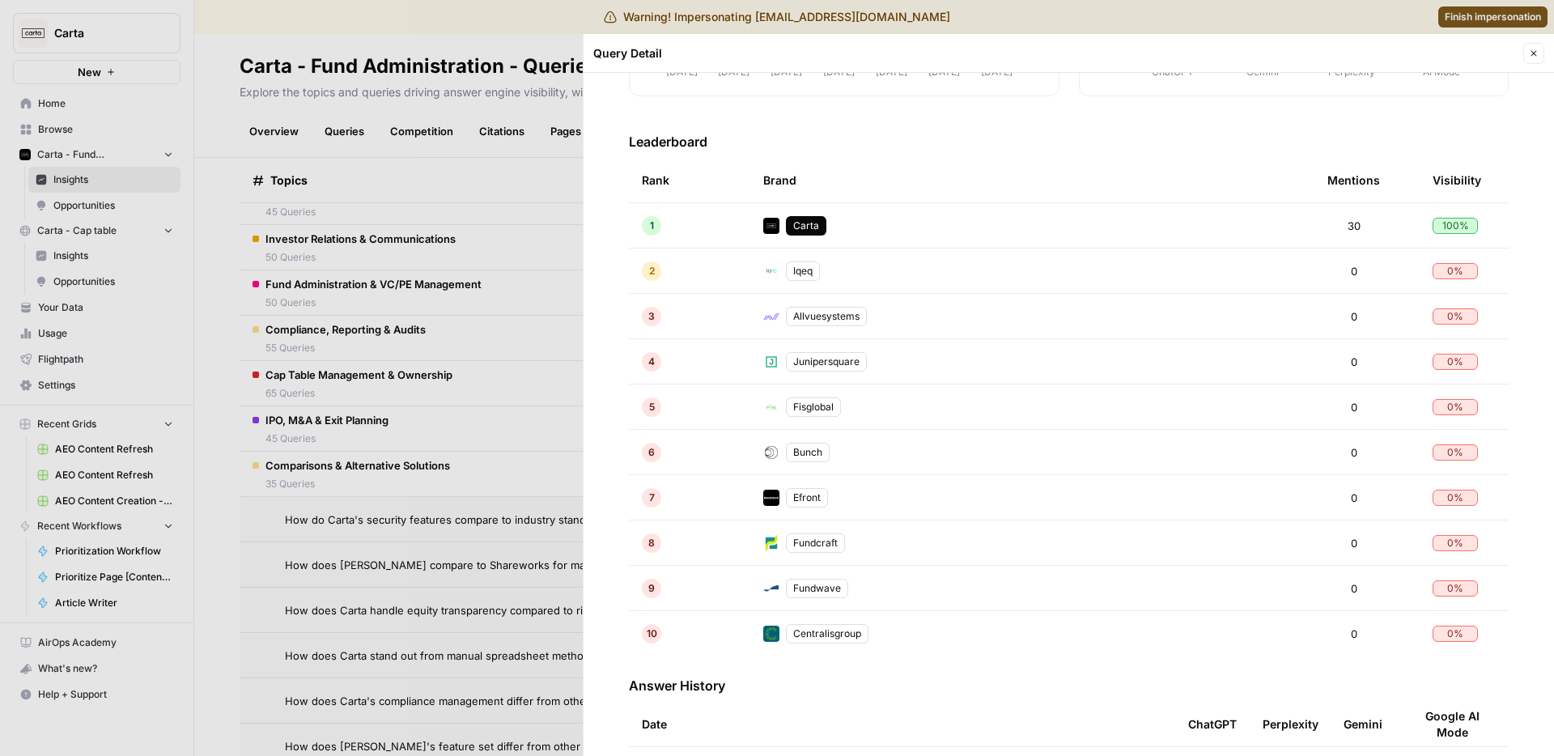
click at [818, 364] on div "Junipersquare" at bounding box center [826, 361] width 81 height 19
click at [458, 367] on div at bounding box center [777, 378] width 1554 height 756
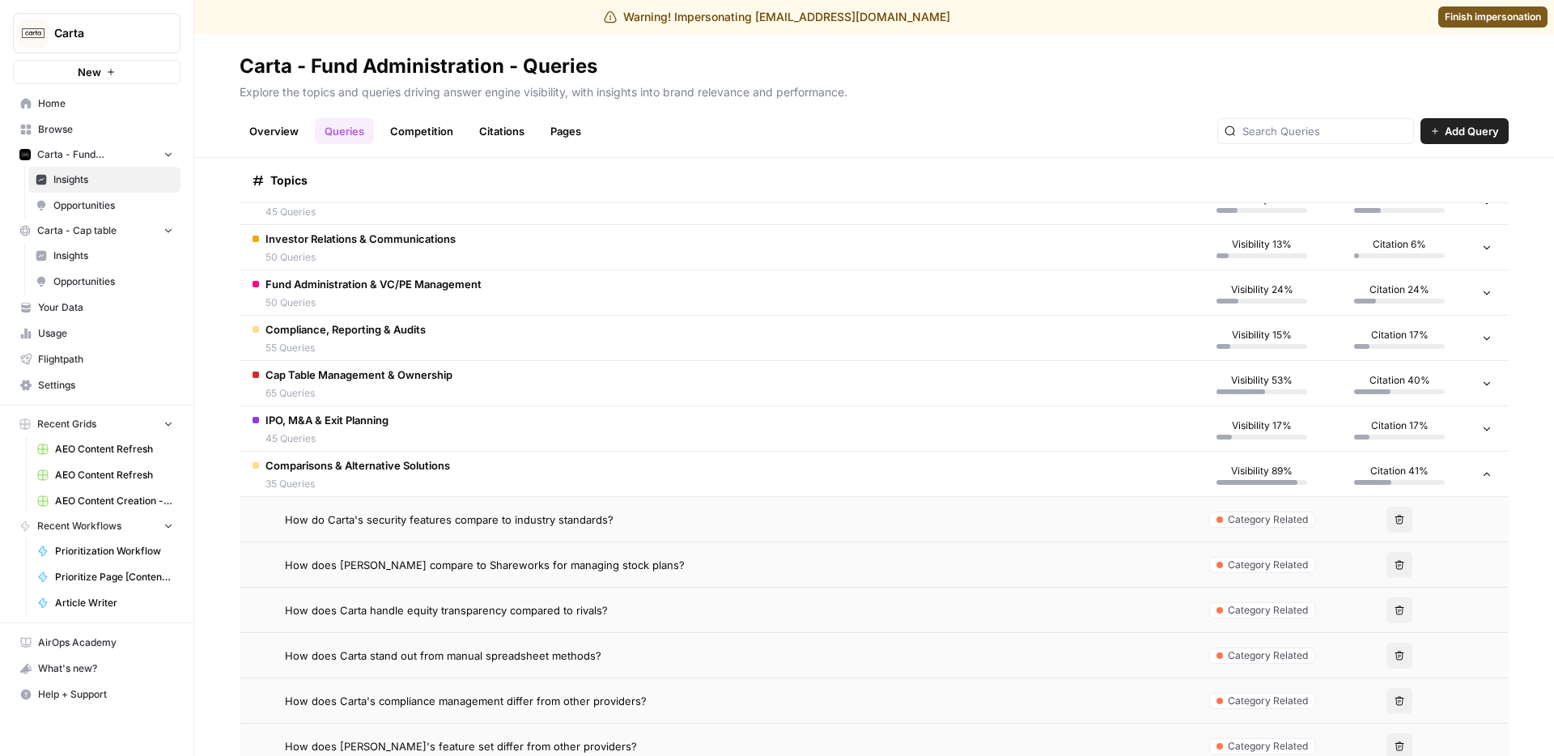
click at [402, 469] on span "Comparisons & Alternative Solutions" at bounding box center [358, 465] width 185 height 16
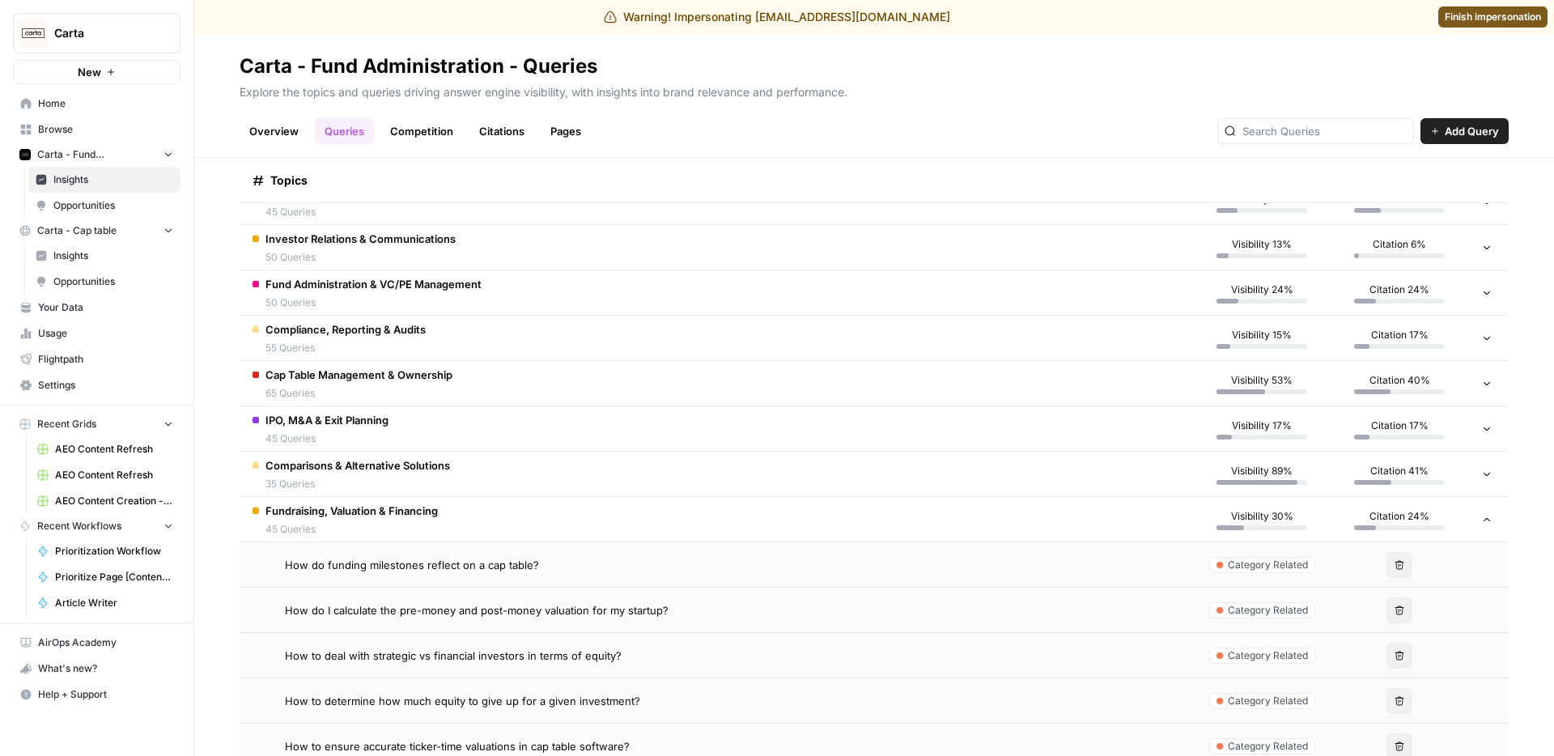
click at [410, 520] on div "Fundraising, Valuation & Financing 45 Queries" at bounding box center [352, 520] width 172 height 34
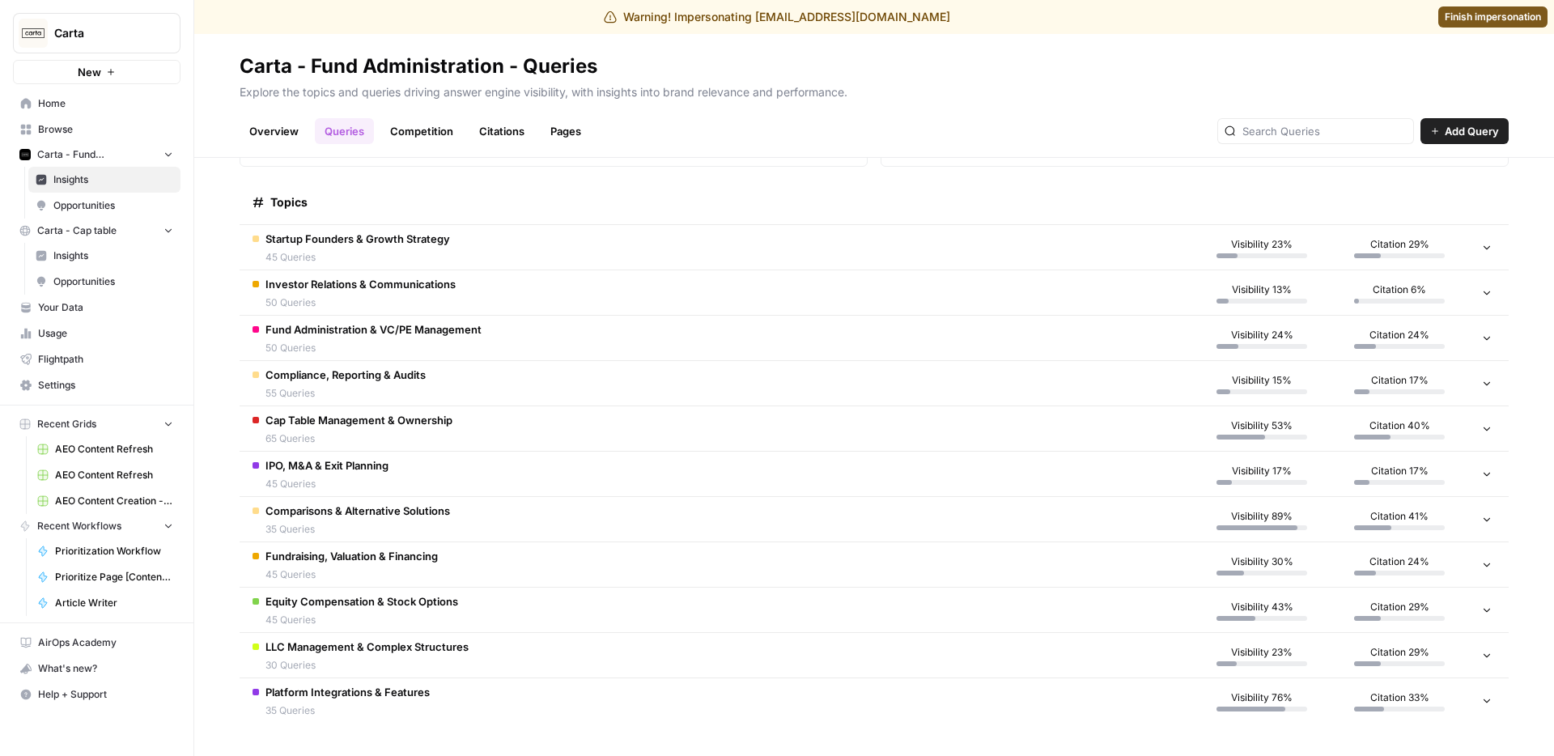
click at [415, 512] on span "Comparisons & Alternative Solutions" at bounding box center [358, 511] width 185 height 16
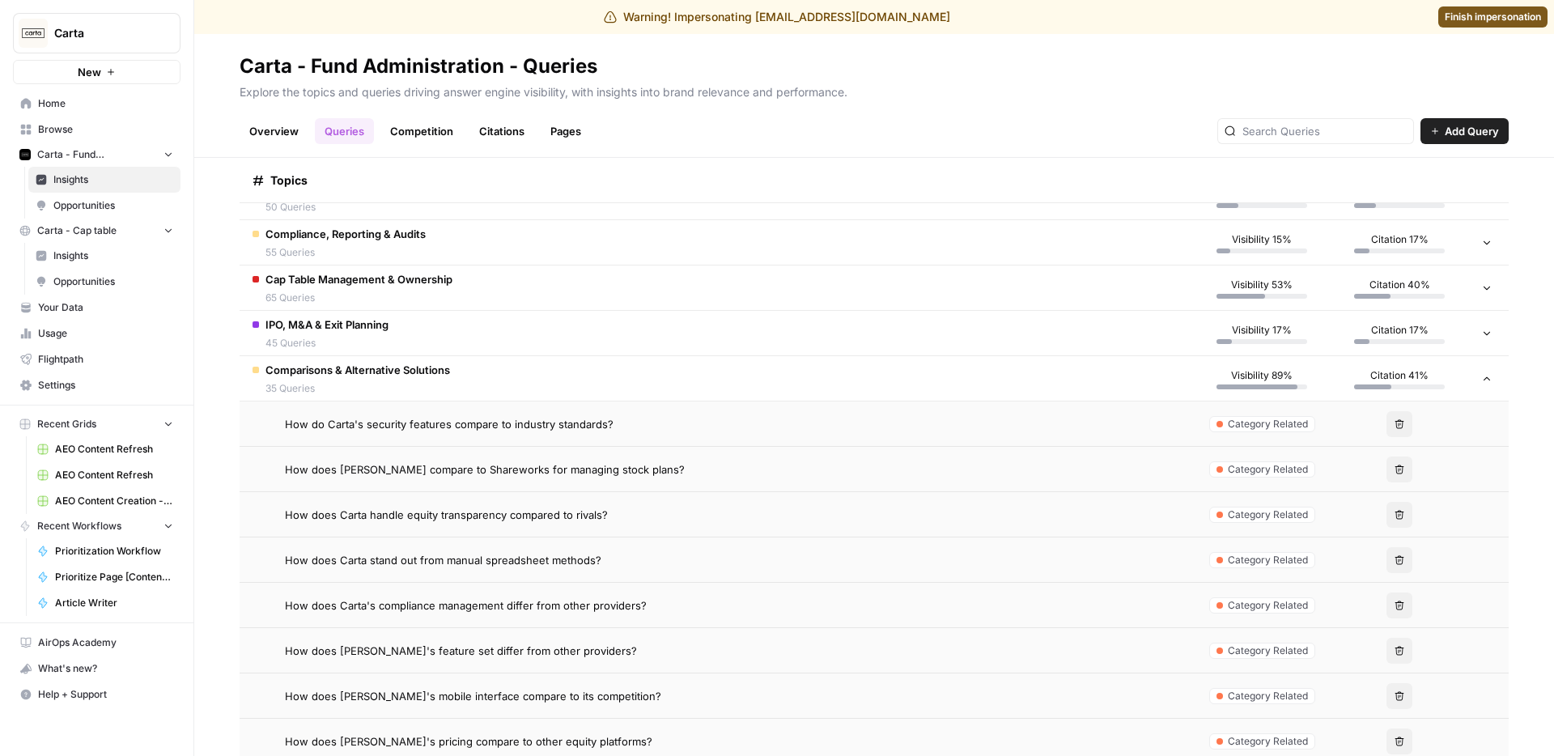
scroll to position [369, 0]
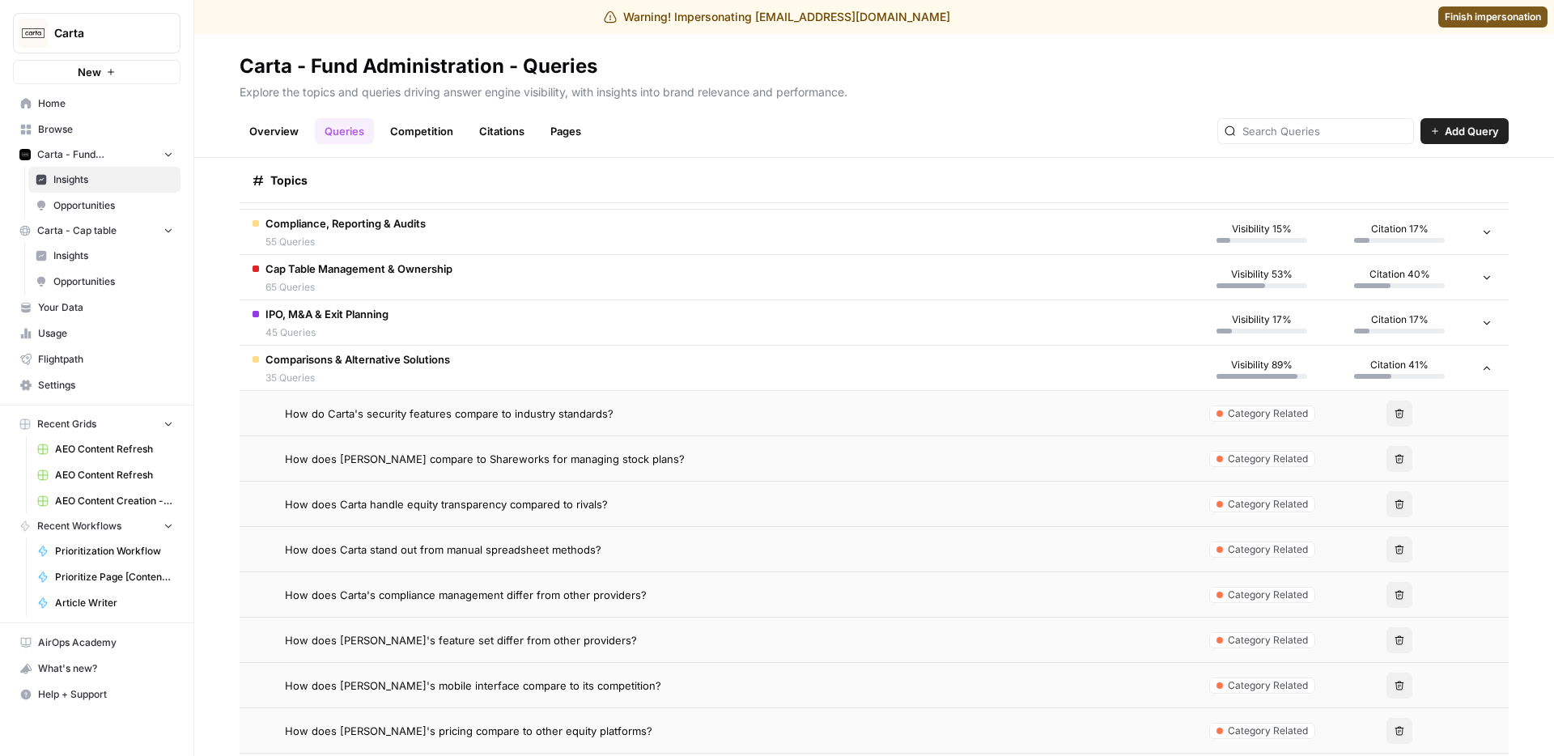
click at [454, 643] on span "How does [PERSON_NAME]'s feature set differ from other providers?" at bounding box center [461, 640] width 352 height 16
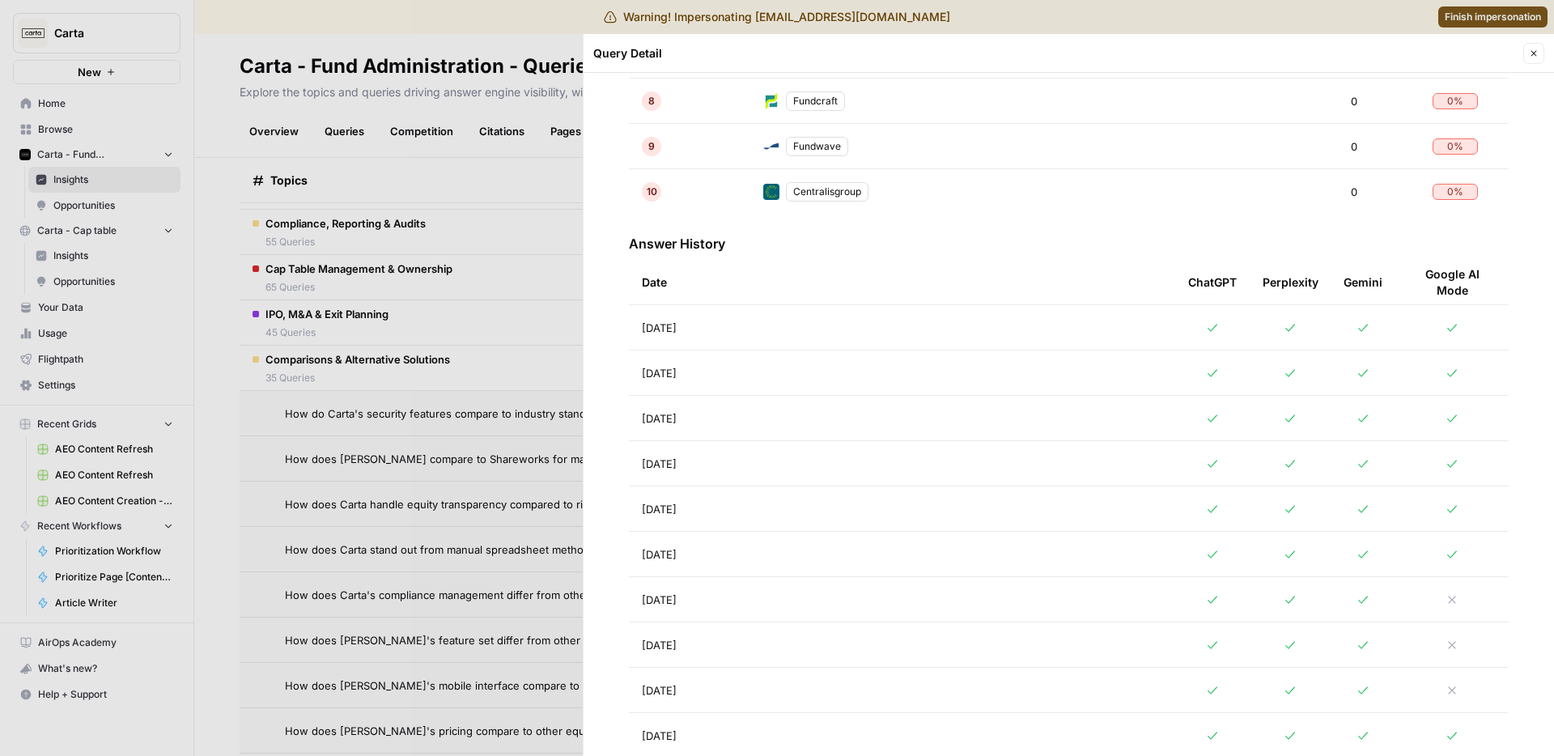
scroll to position [685, 0]
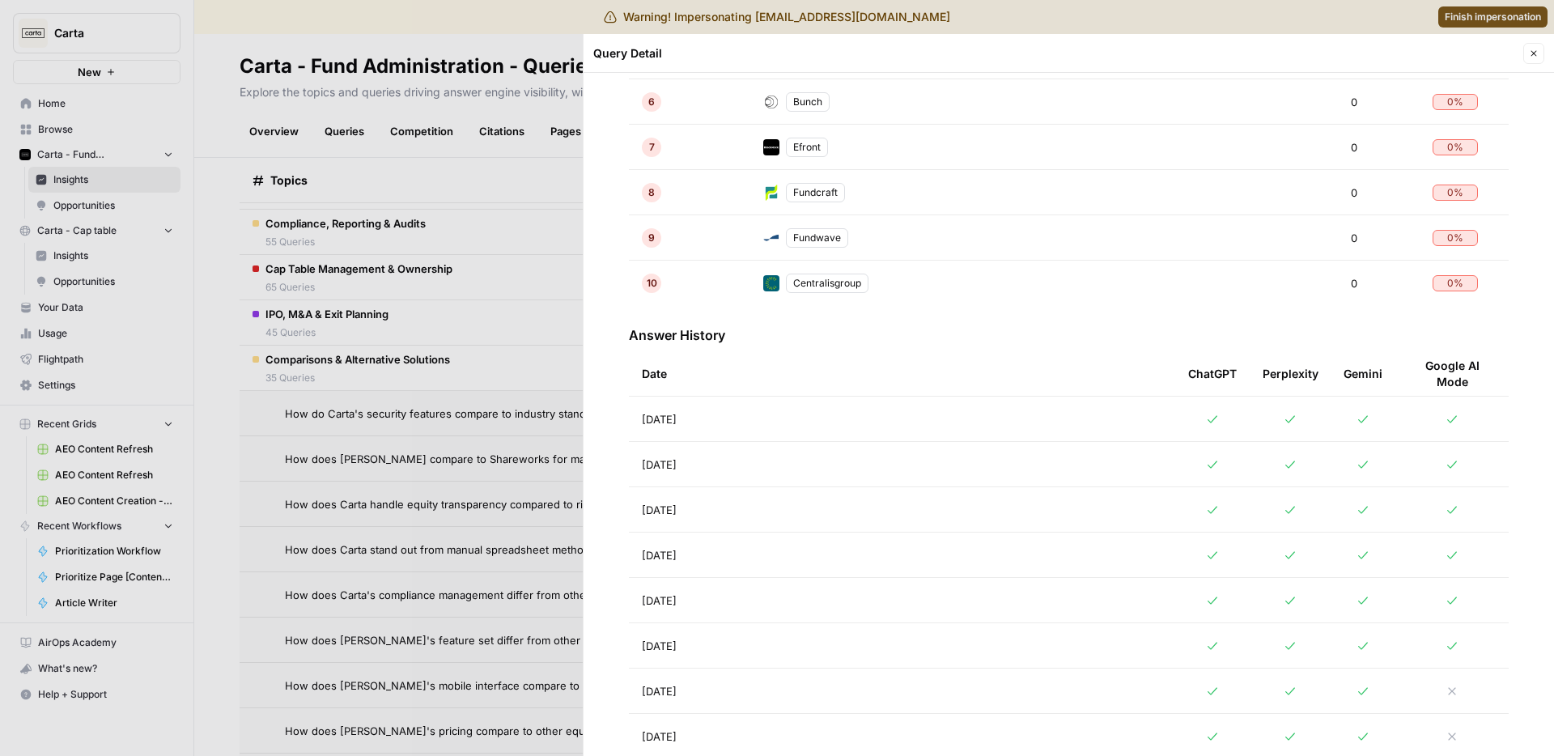
click at [712, 426] on td "[DATE]" at bounding box center [902, 419] width 546 height 45
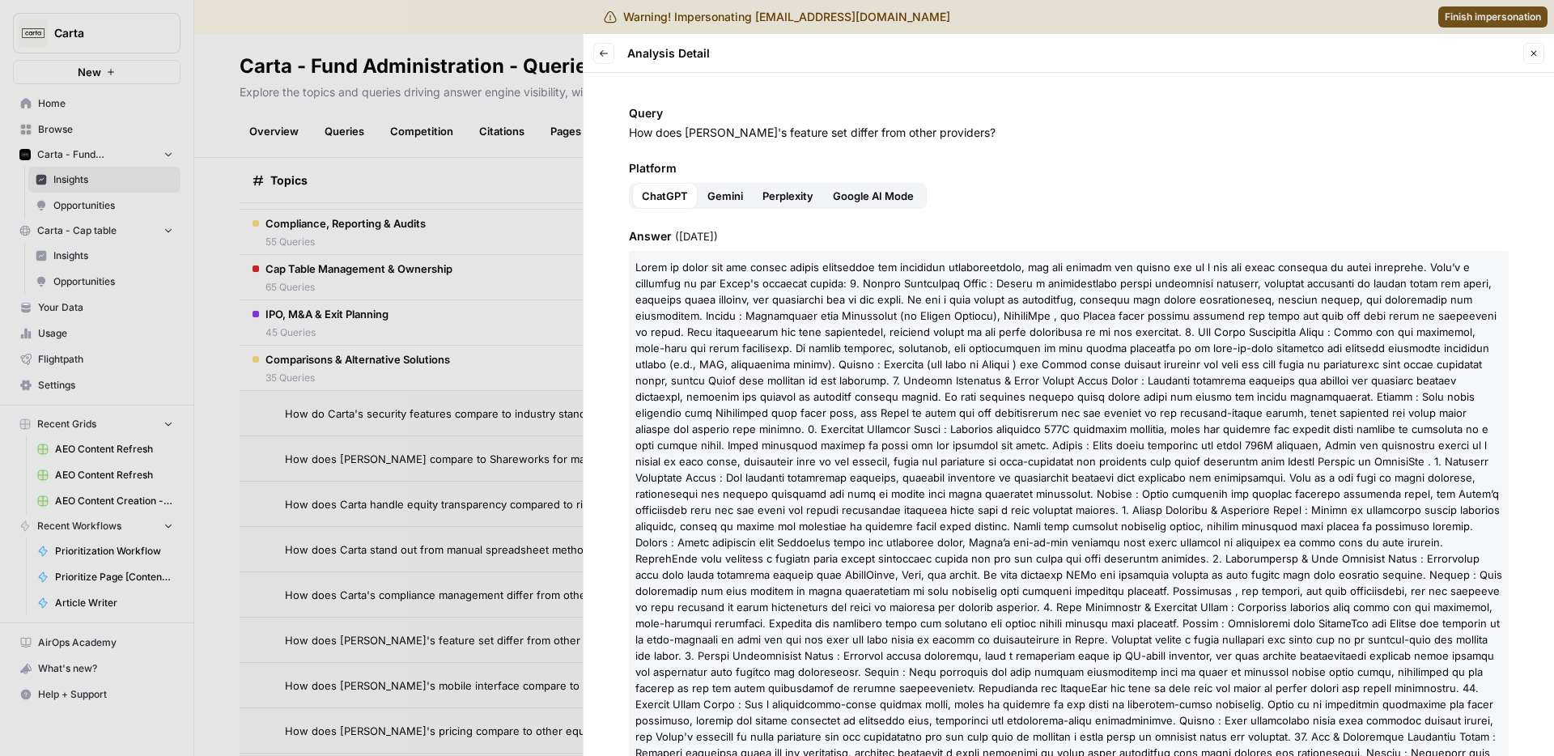
click at [604, 53] on icon "button" at bounding box center [604, 54] width 10 height 10
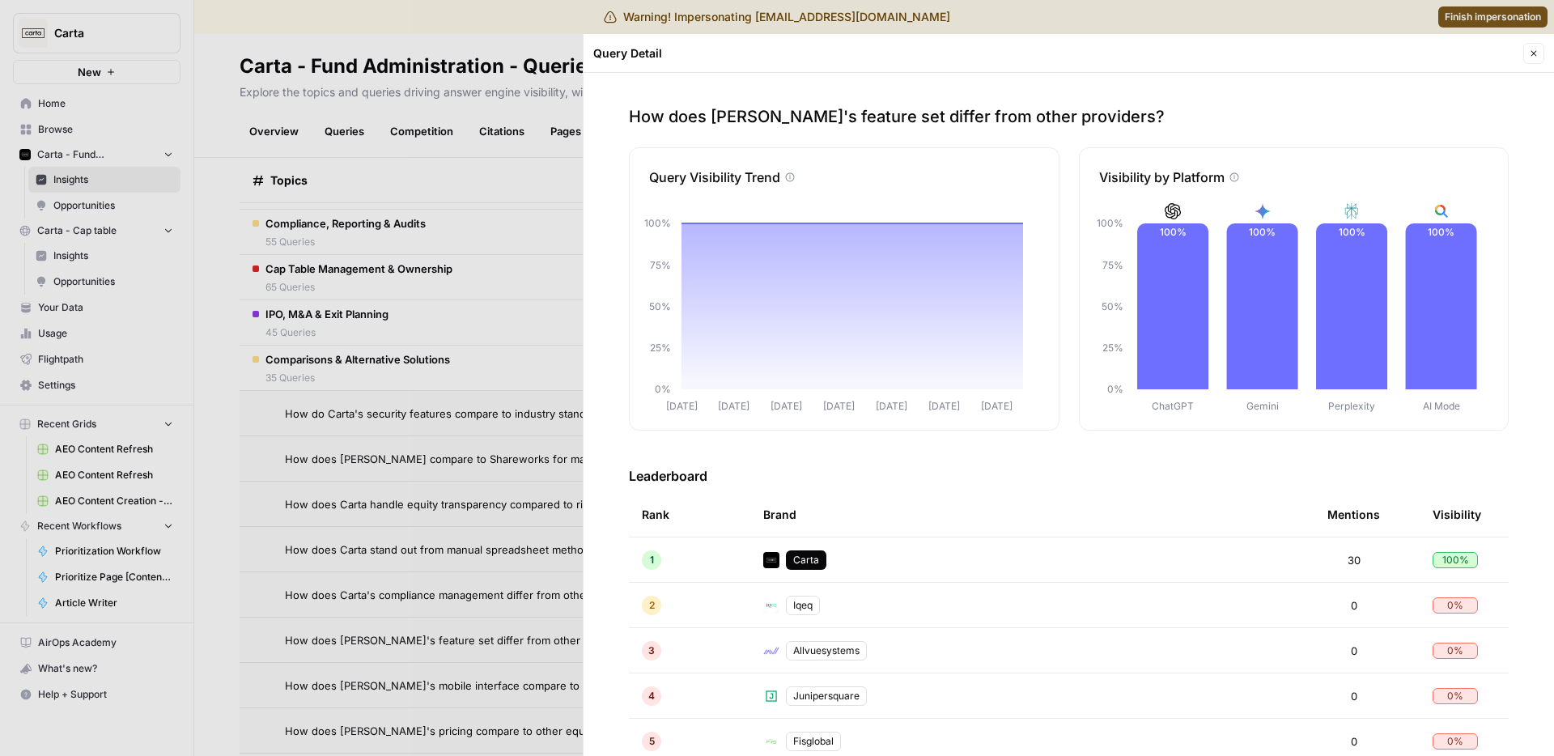
click at [460, 513] on div at bounding box center [777, 378] width 1554 height 756
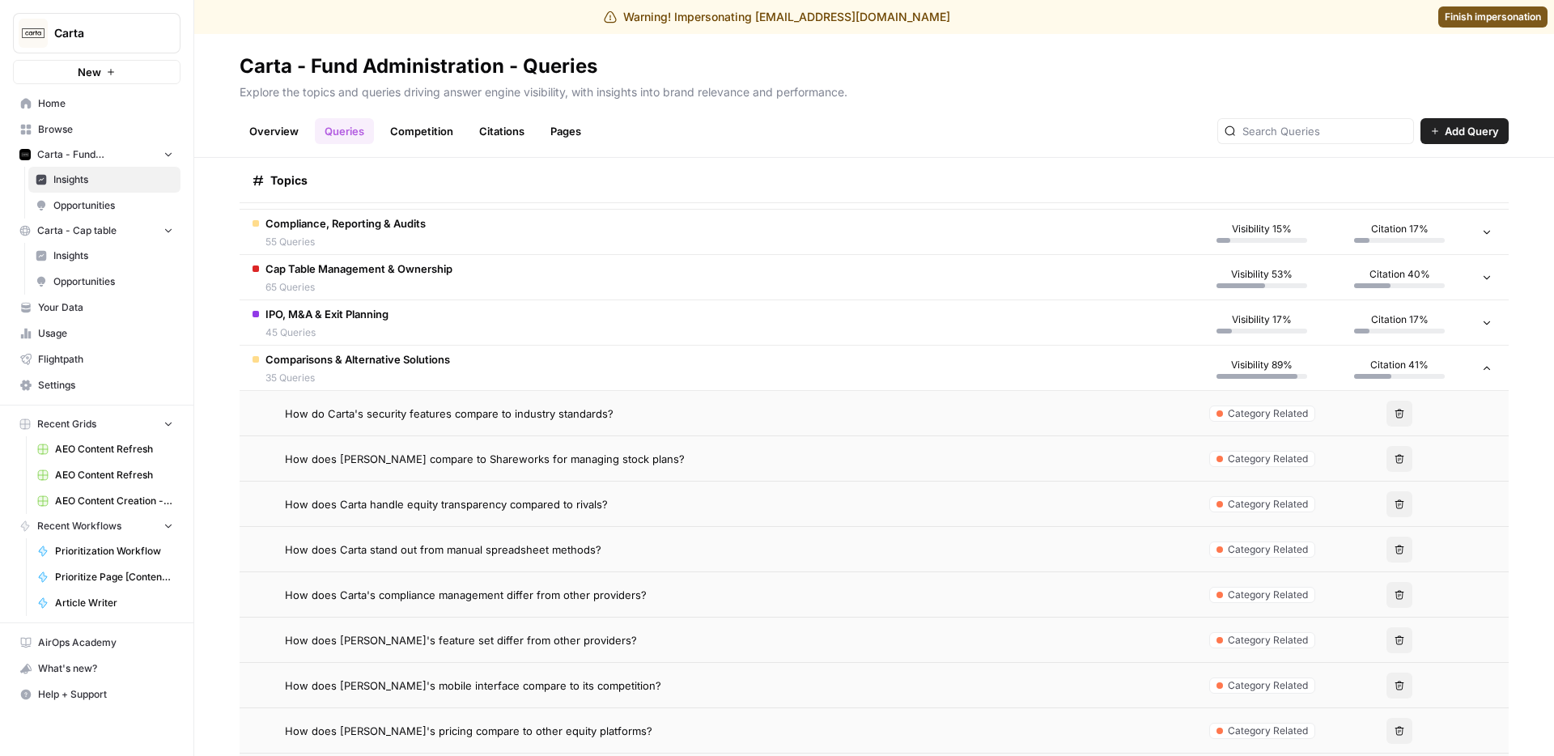
click at [519, 594] on span "How does Carta's compliance management differ from other providers?" at bounding box center [466, 595] width 362 height 16
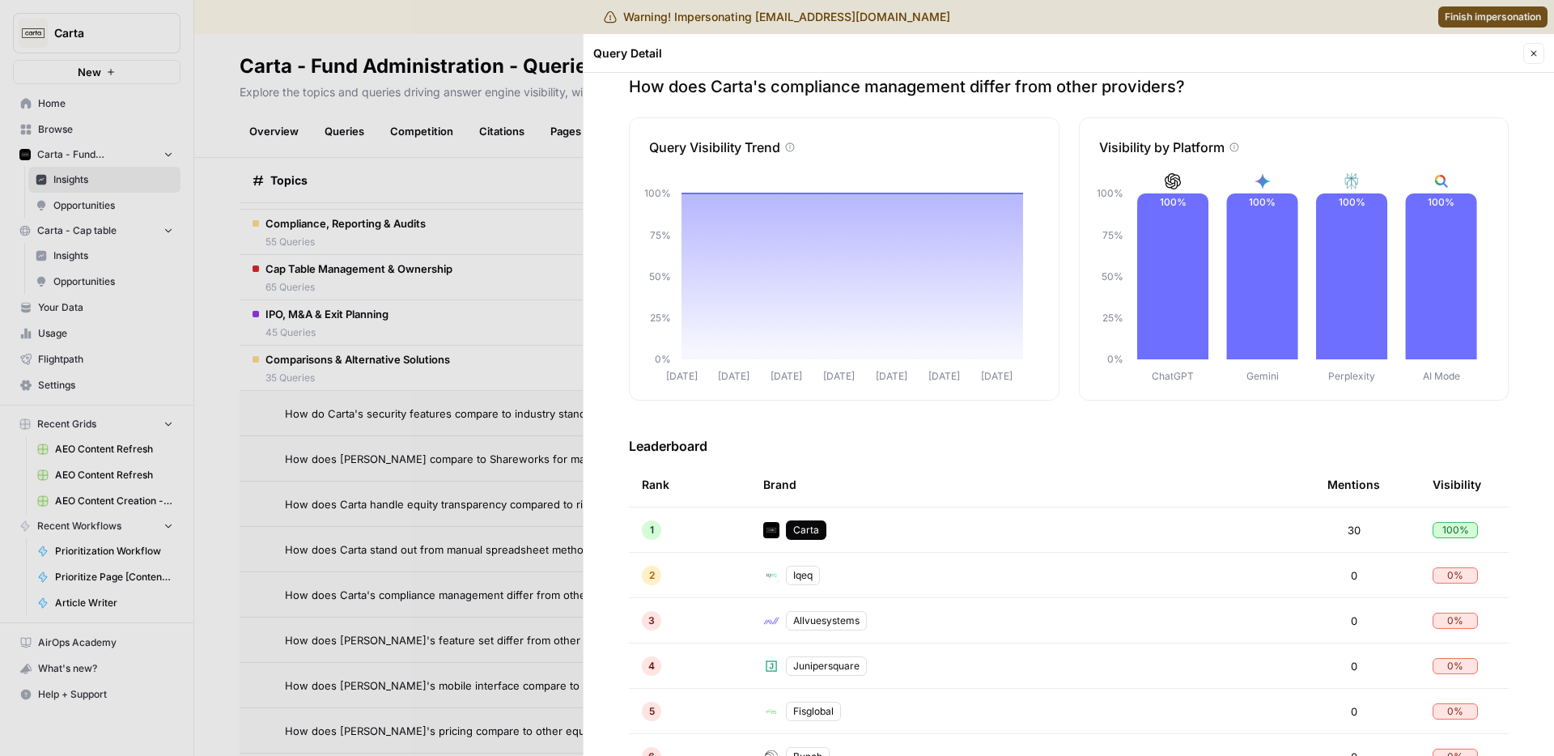
scroll to position [525, 0]
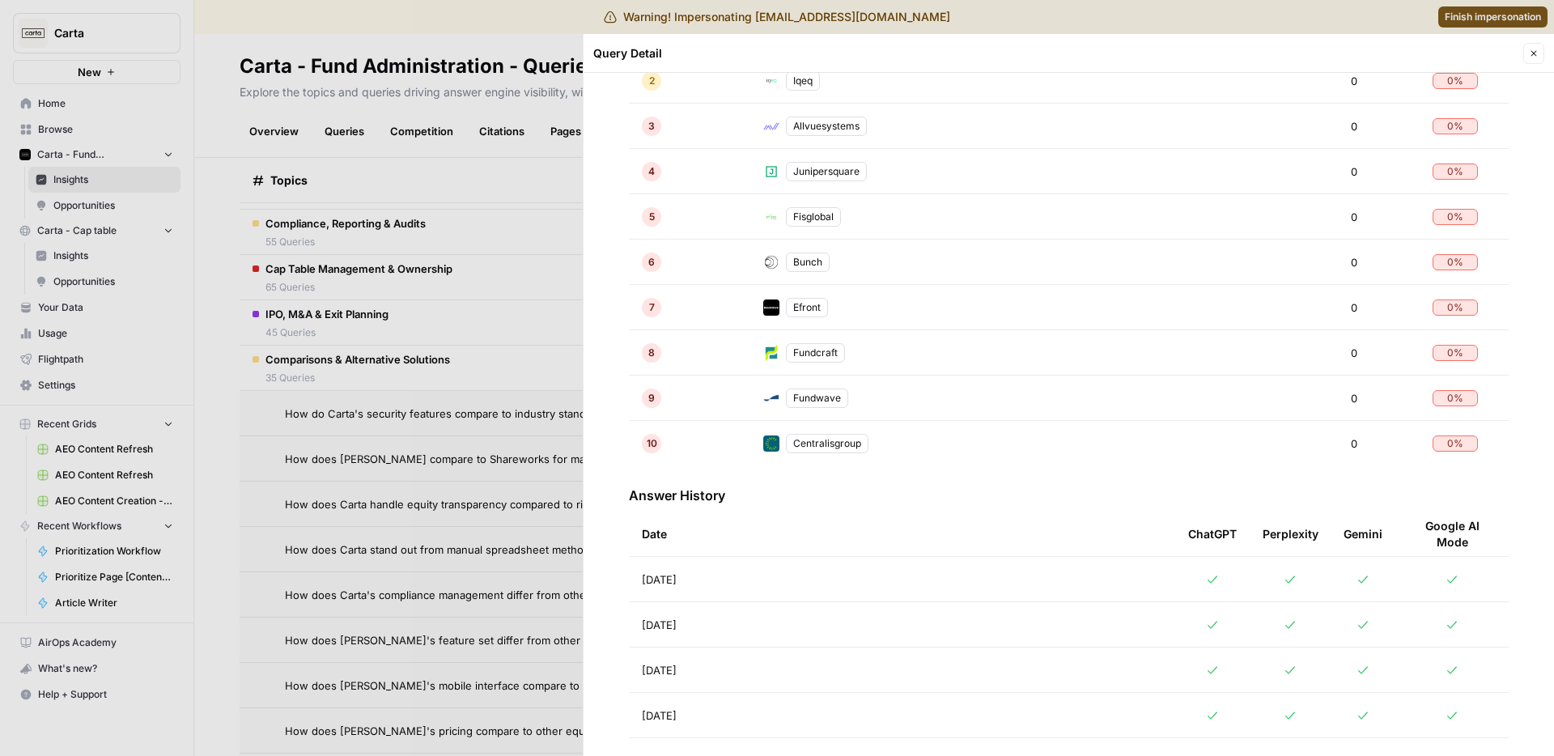
click at [772, 589] on td "[DATE]" at bounding box center [902, 579] width 546 height 45
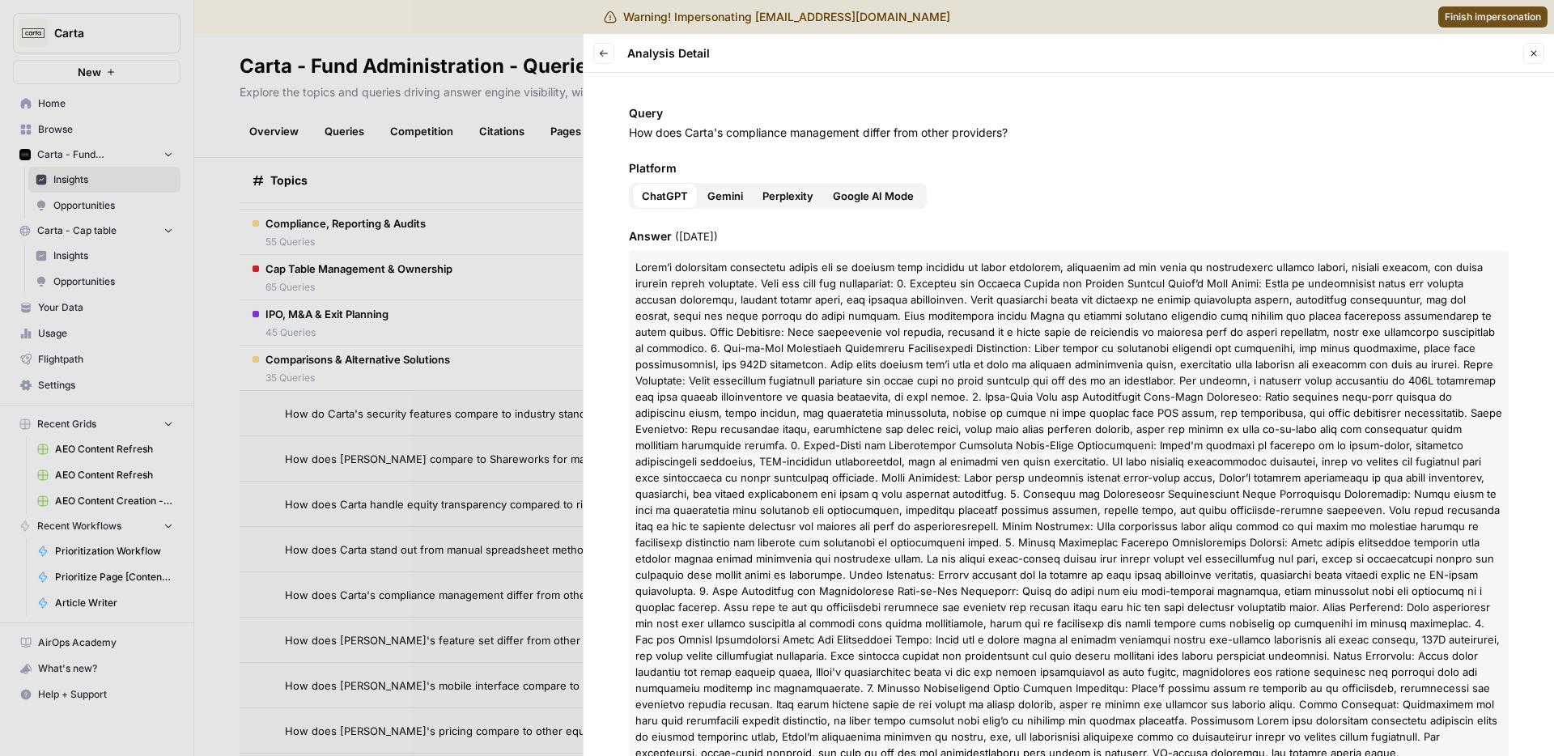
scroll to position [248, 0]
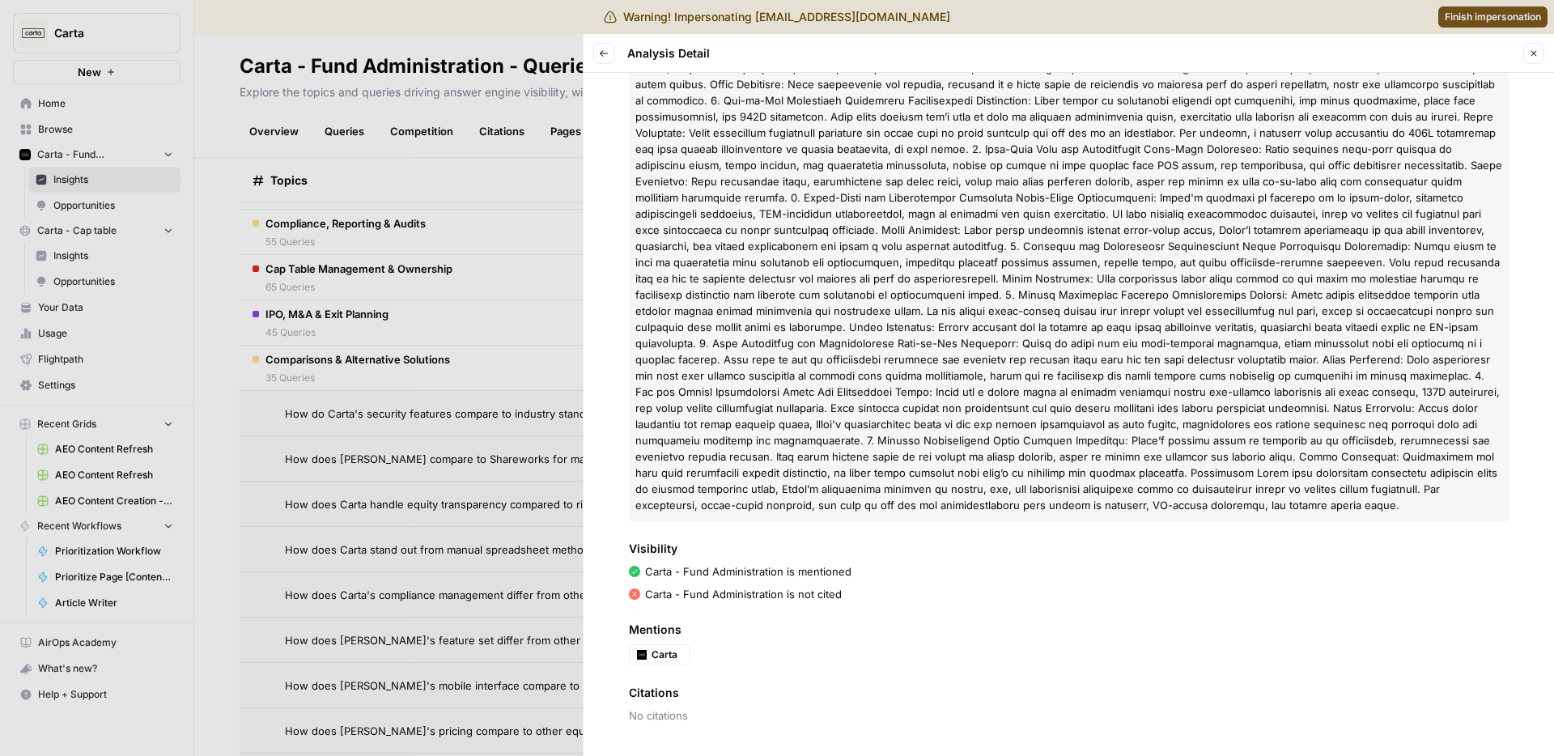
click at [510, 601] on div at bounding box center [777, 378] width 1554 height 756
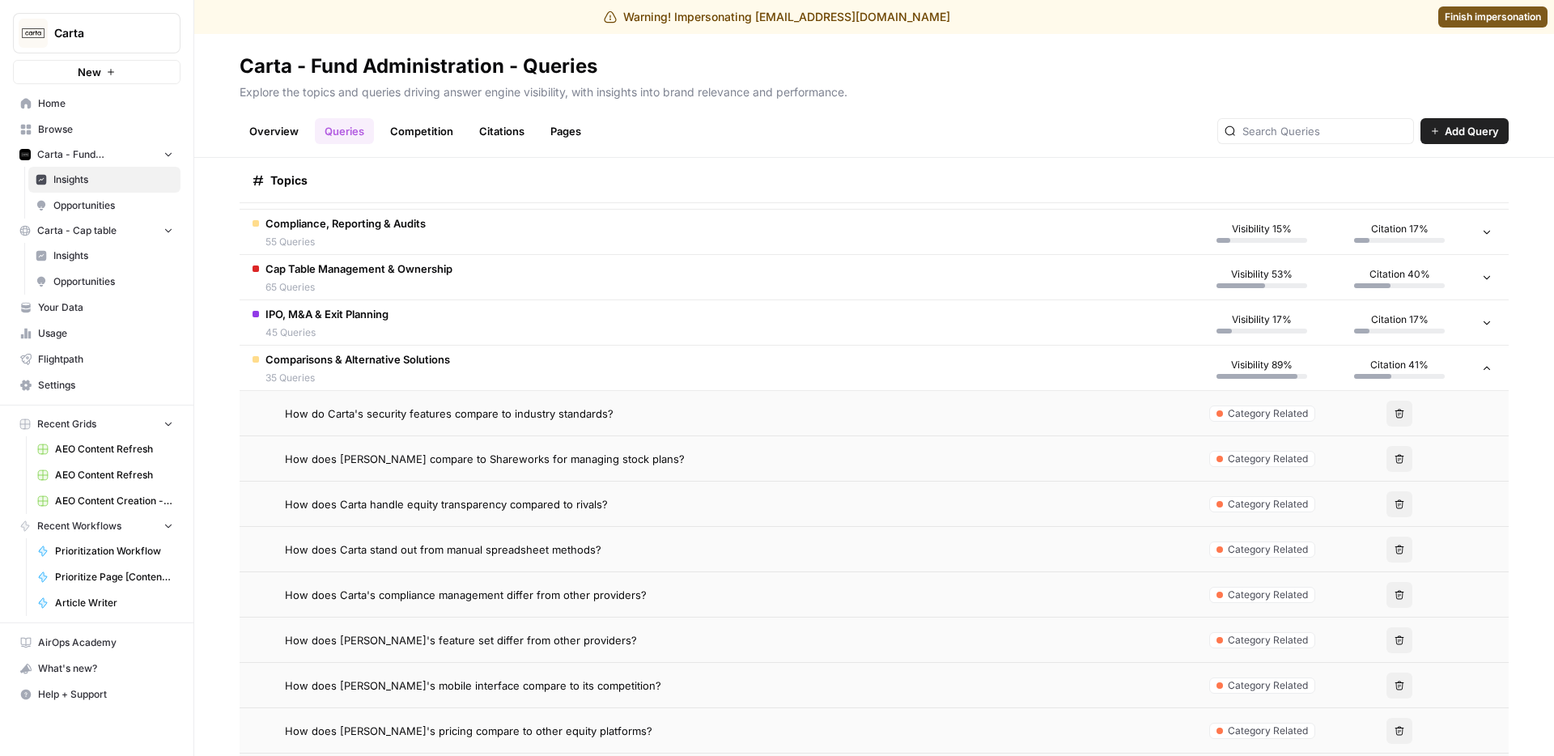
click at [520, 626] on td "How does [PERSON_NAME]'s feature set differ from other providers?" at bounding box center [717, 640] width 954 height 45
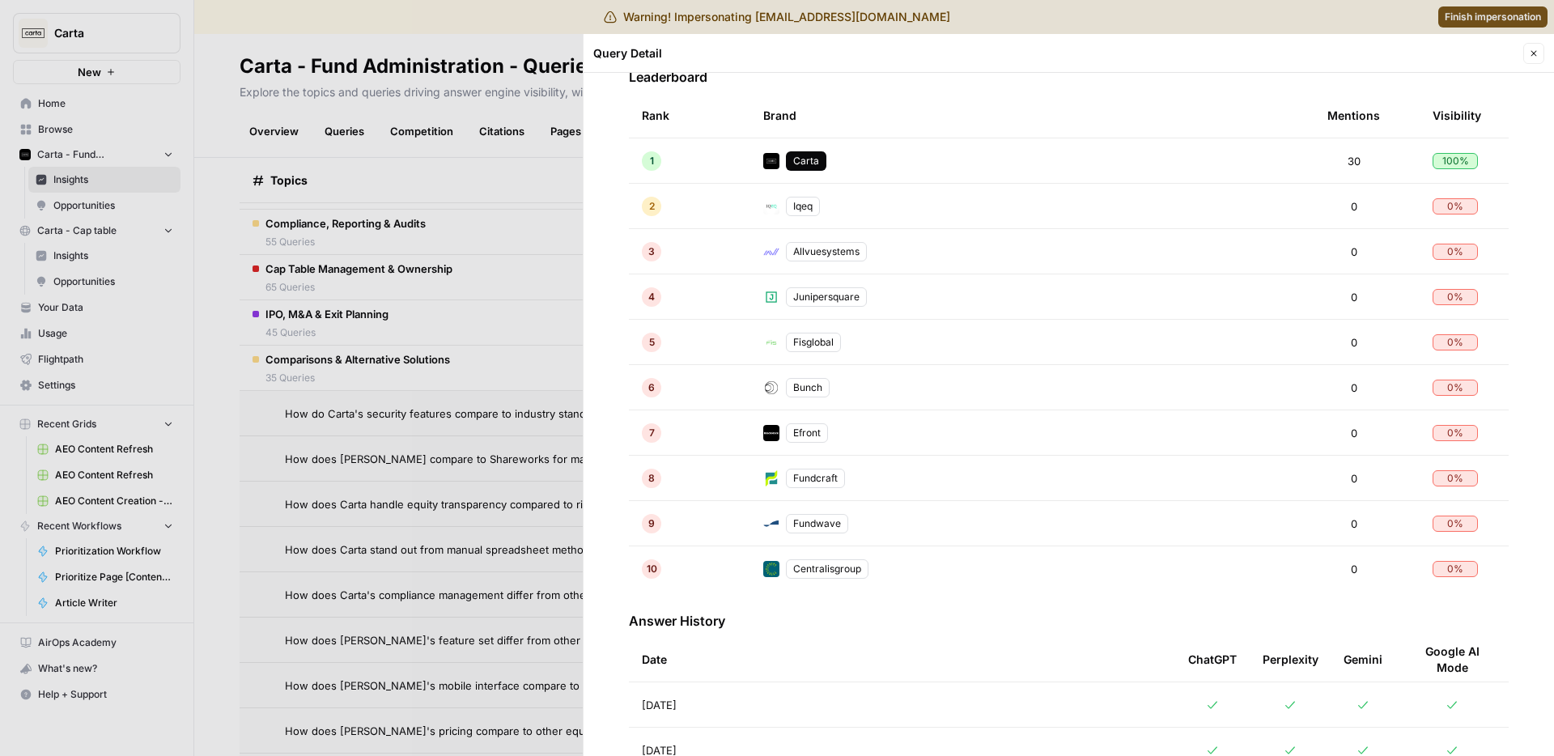
scroll to position [649, 0]
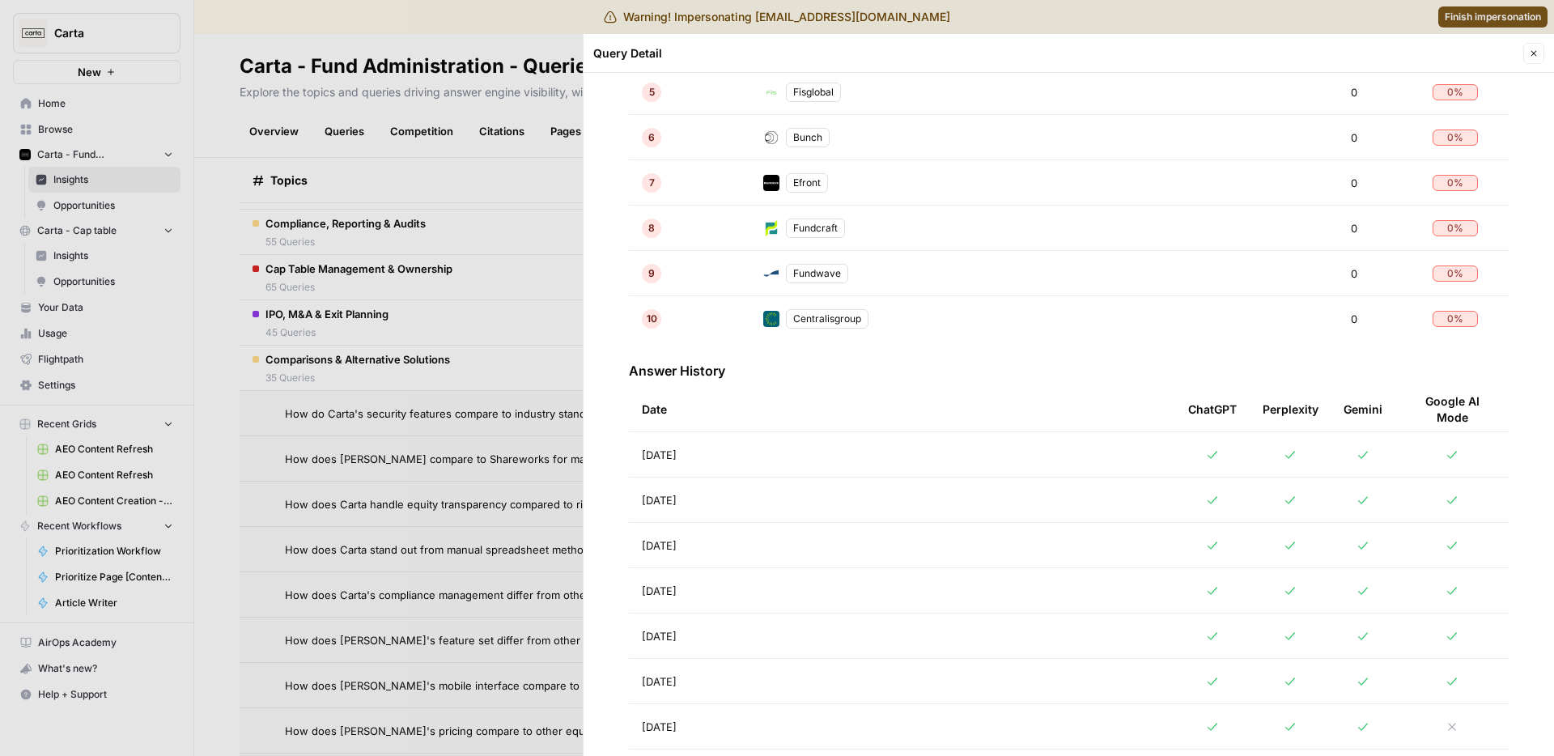
click at [695, 488] on td "[DATE]" at bounding box center [902, 500] width 546 height 45
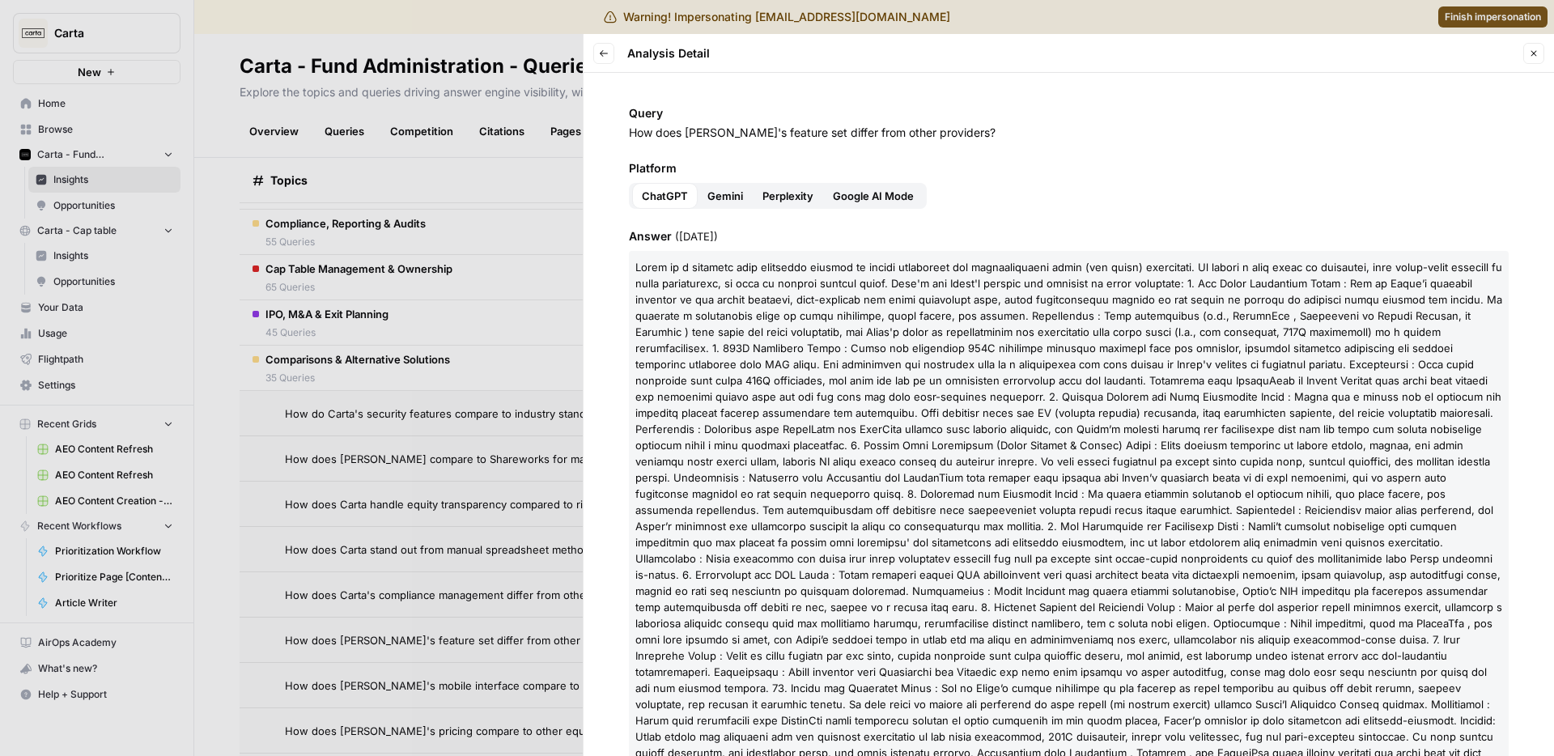
scroll to position [10, 0]
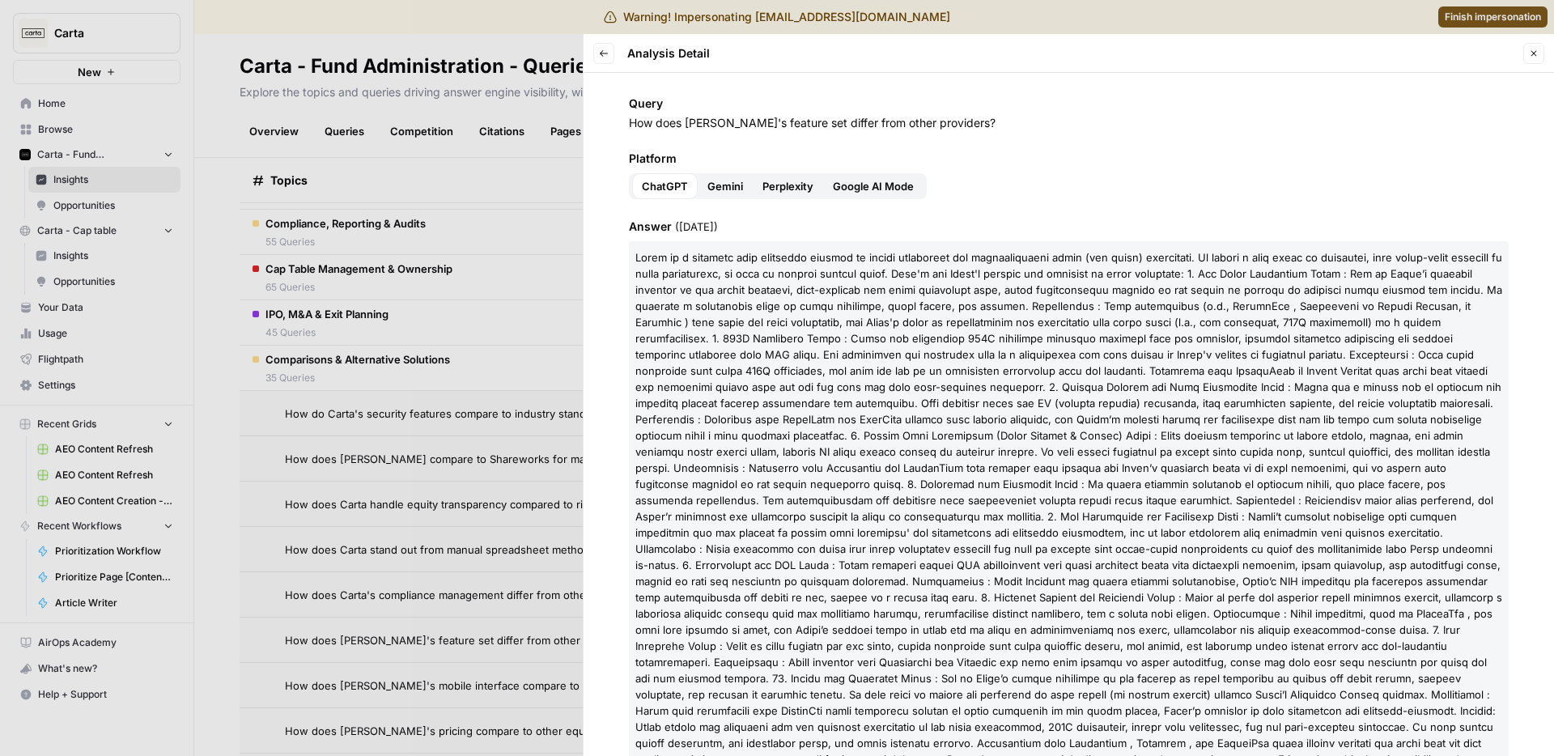
click at [433, 217] on div at bounding box center [777, 378] width 1554 height 756
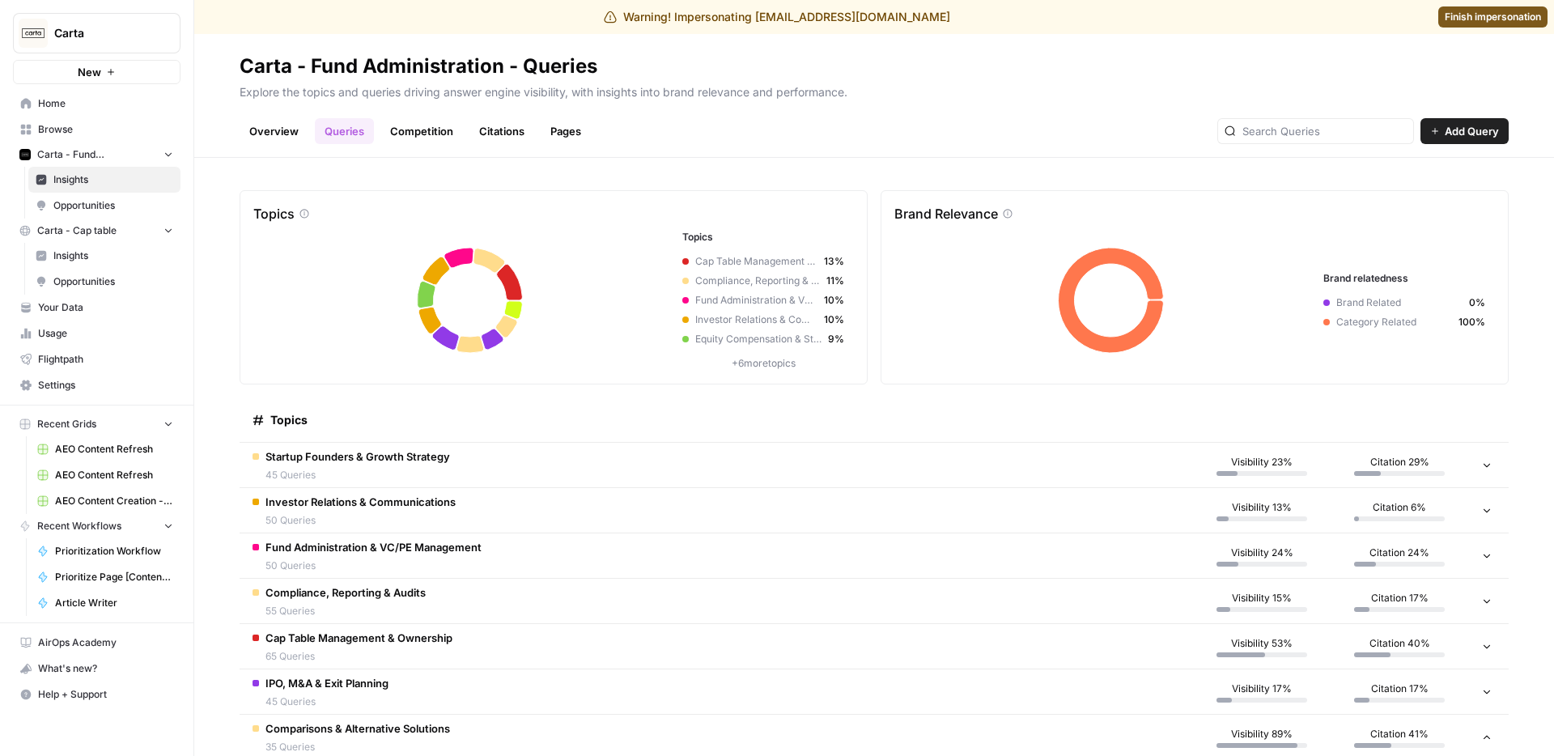
click at [1358, 284] on h3 "Brand relatedness" at bounding box center [1405, 278] width 162 height 15
click at [1351, 278] on h3 "Brand relatedness" at bounding box center [1405, 278] width 162 height 15
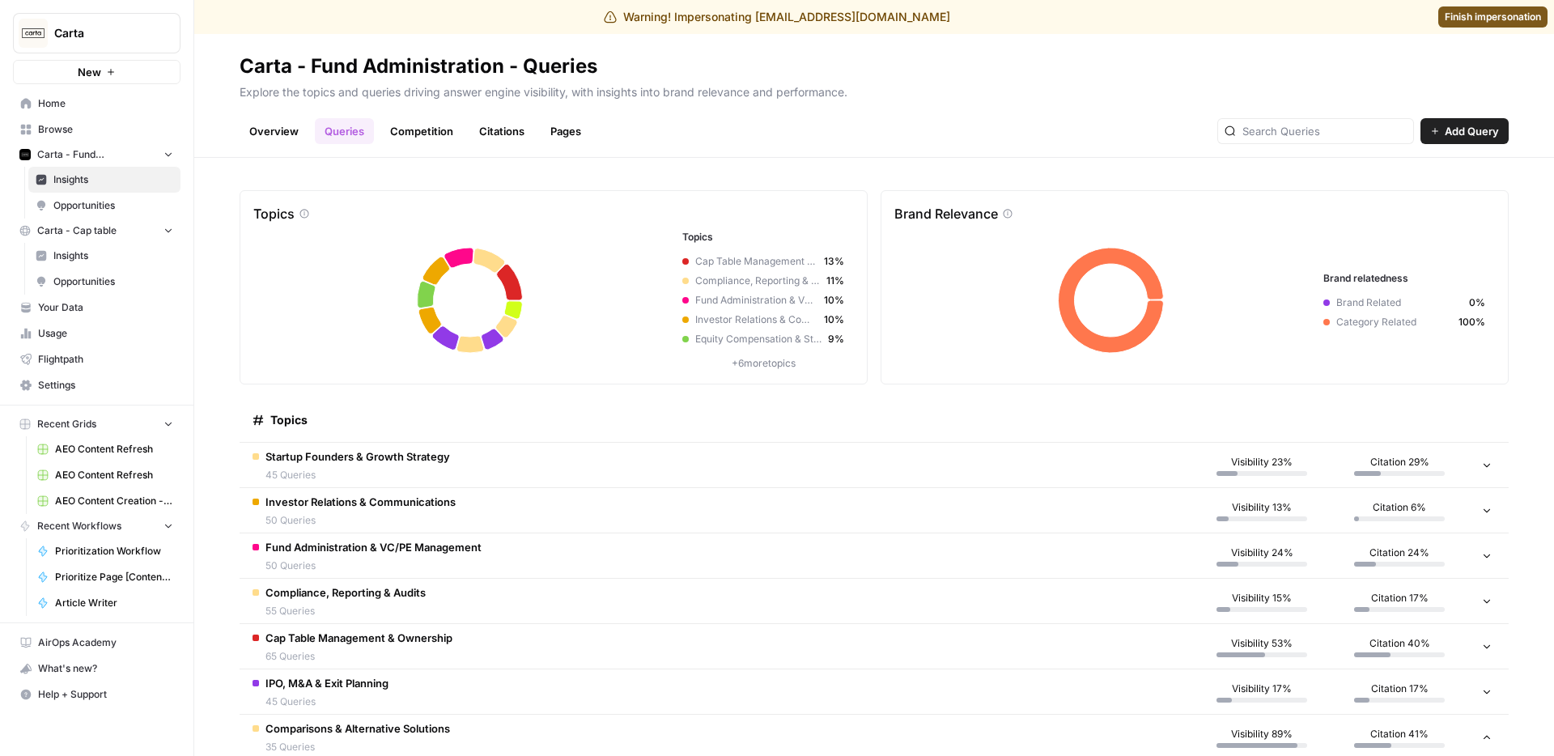
click at [645, 139] on div "Overview Queries Competition Citations Pages Add Query" at bounding box center [874, 124] width 1269 height 39
click at [644, 142] on div "Overview Queries Competition Citations Pages Add Query" at bounding box center [874, 124] width 1269 height 39
click at [274, 63] on div "Carta - Fund Administration - Queries" at bounding box center [419, 66] width 358 height 26
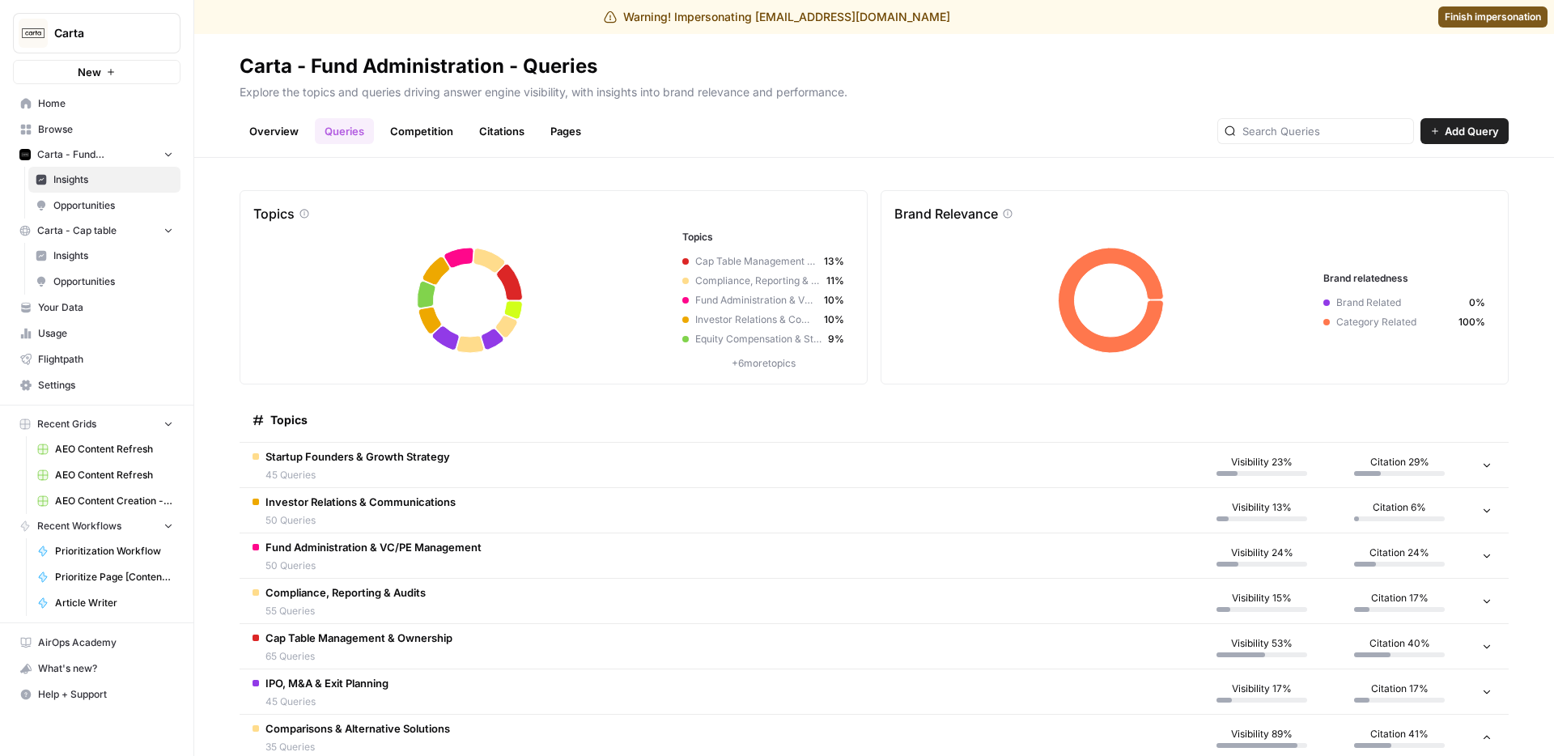
copy div "Carta - Fund Administration - Queries"
click at [274, 66] on div "Carta - Fund Administration - Queries" at bounding box center [419, 66] width 358 height 26
click at [695, 91] on p "Explore the topics and queries driving answer engine visibility, with insights …" at bounding box center [874, 89] width 1269 height 21
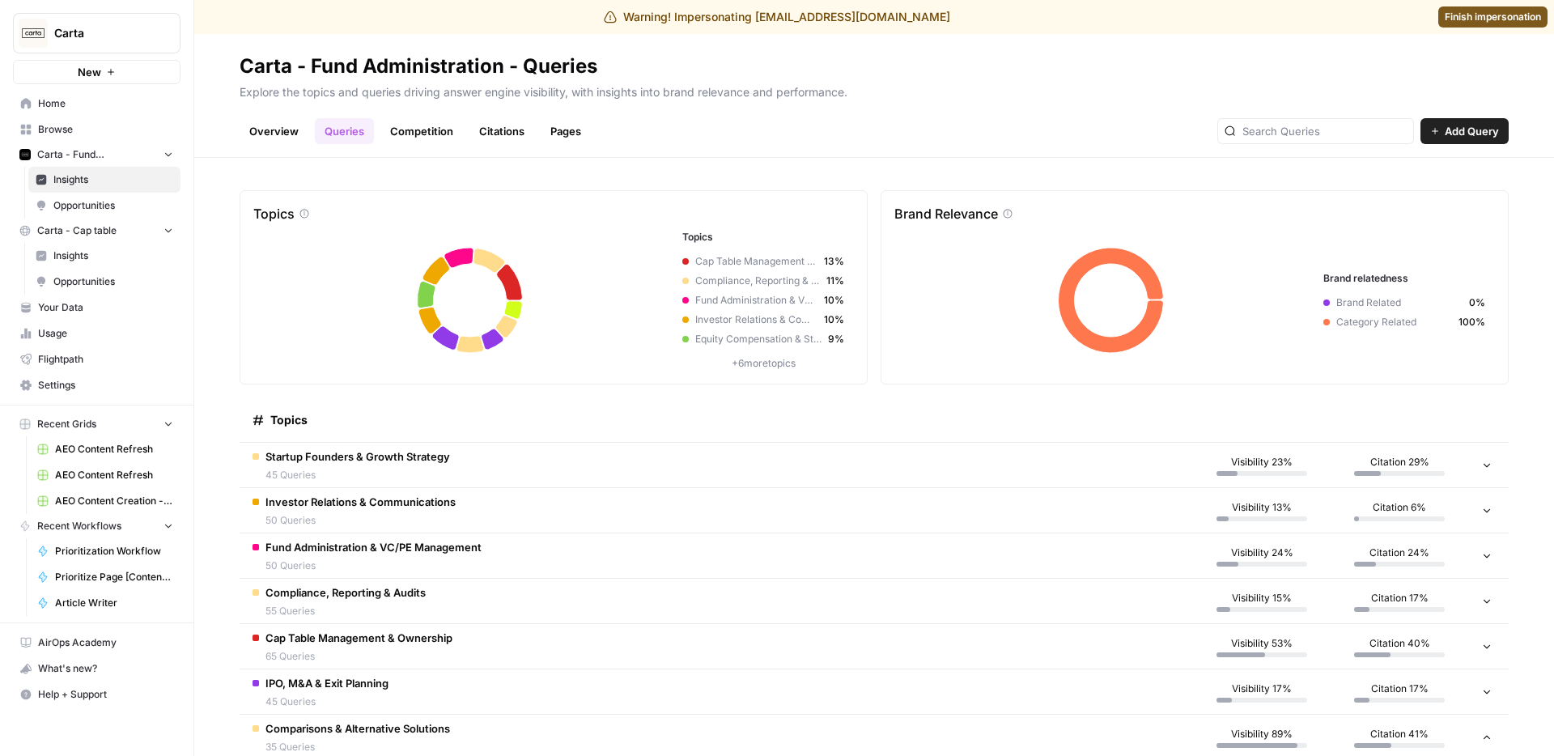
click at [1337, 301] on span "Brand Related" at bounding box center [1400, 302] width 126 height 15
copy span "Brand Related"
drag, startPoint x: 1331, startPoint y: 300, endPoint x: 1420, endPoint y: 302, distance: 89.1
click at [1420, 302] on span "Brand Related" at bounding box center [1400, 302] width 126 height 15
click at [1365, 342] on icon at bounding box center [1192, 300] width 595 height 141
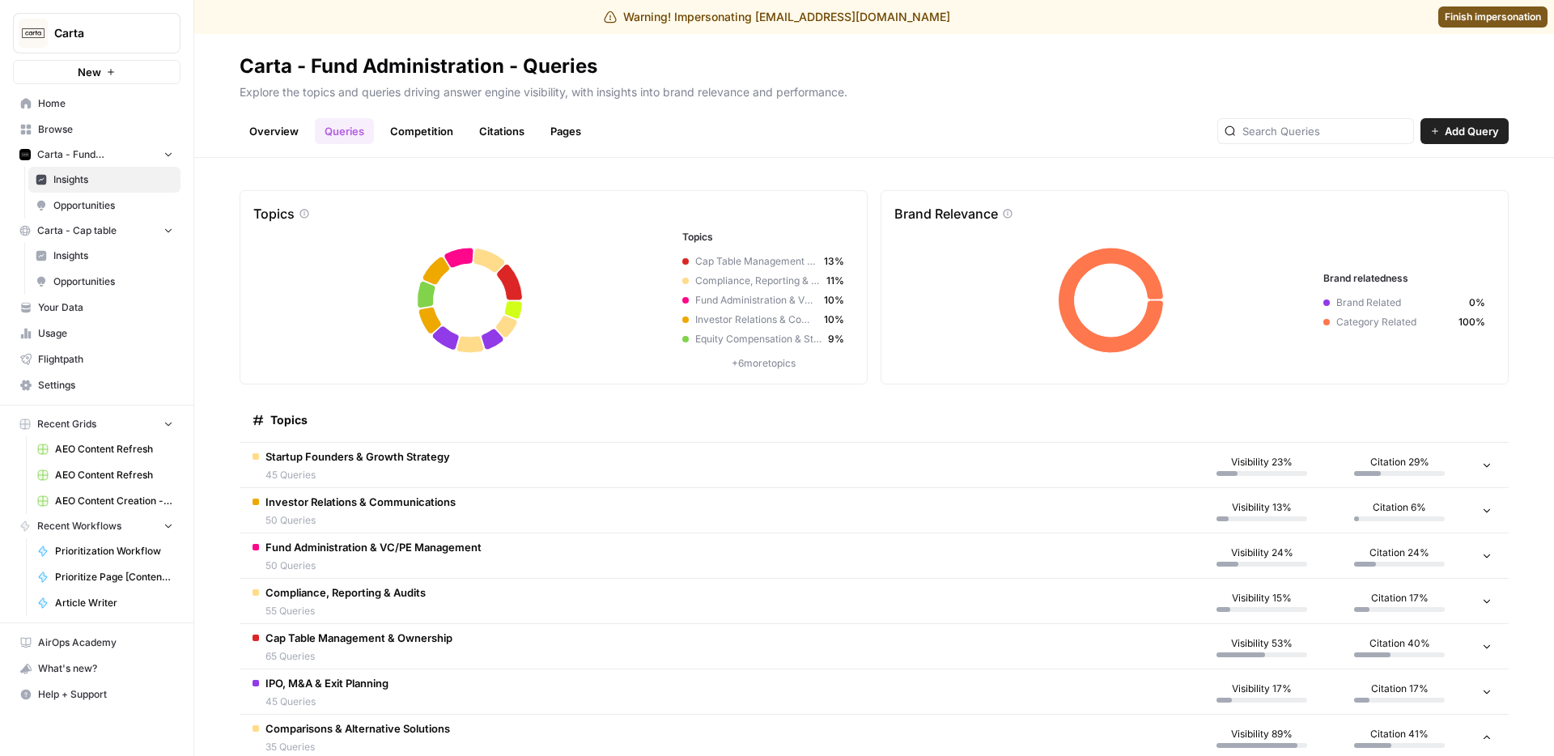
click at [657, 171] on div "Topics Topics Cap Table Management & Ownership 13% Compliance, Reporting & Audi…" at bounding box center [874, 457] width 1360 height 598
drag, startPoint x: 1304, startPoint y: 238, endPoint x: 1326, endPoint y: 288, distance: 54.7
click at [1304, 239] on icon at bounding box center [1192, 300] width 595 height 141
